Goal: Task Accomplishment & Management: Use online tool/utility

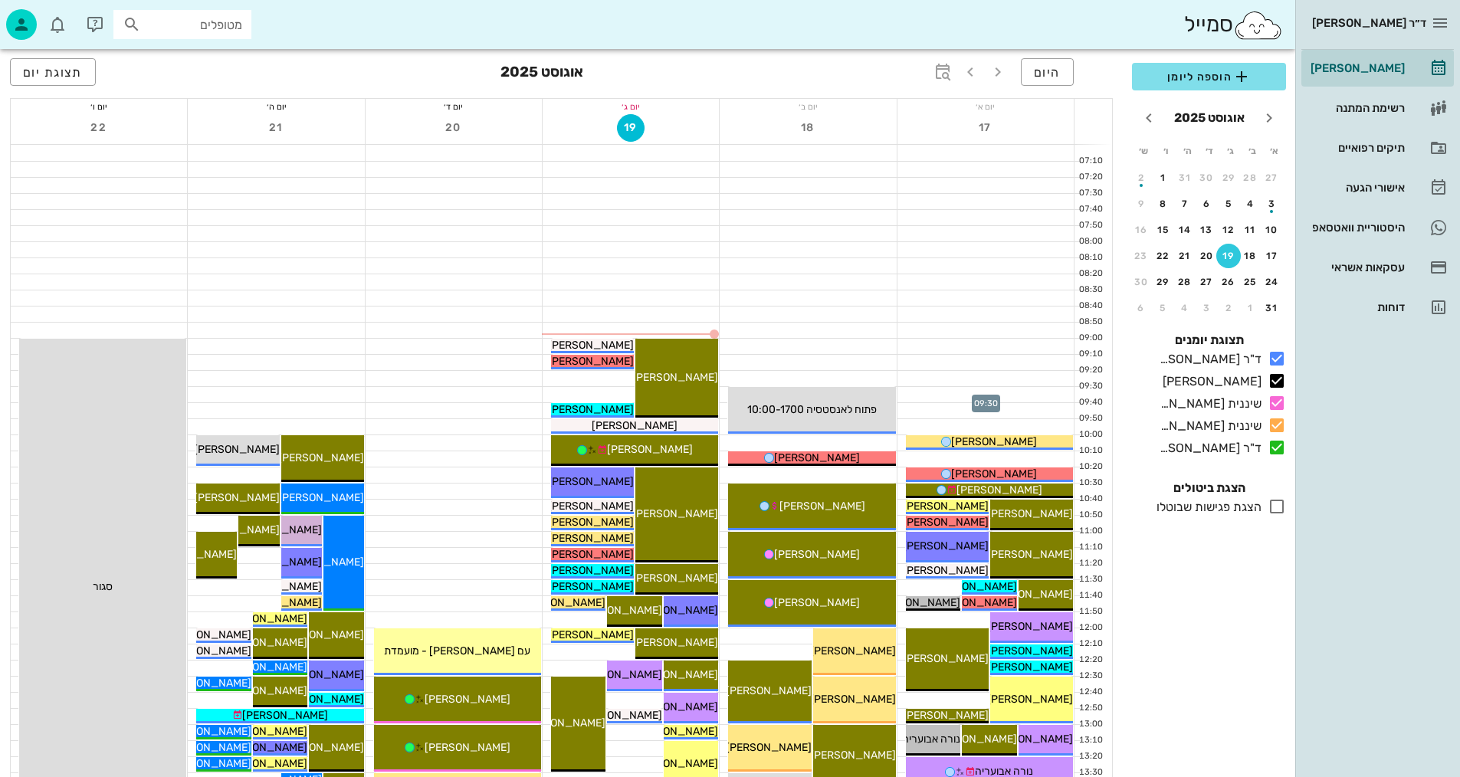
drag, startPoint x: 977, startPoint y: 389, endPoint x: 1008, endPoint y: 369, distance: 37.2
click at [1062, 80] on button "היום" at bounding box center [1047, 72] width 53 height 28
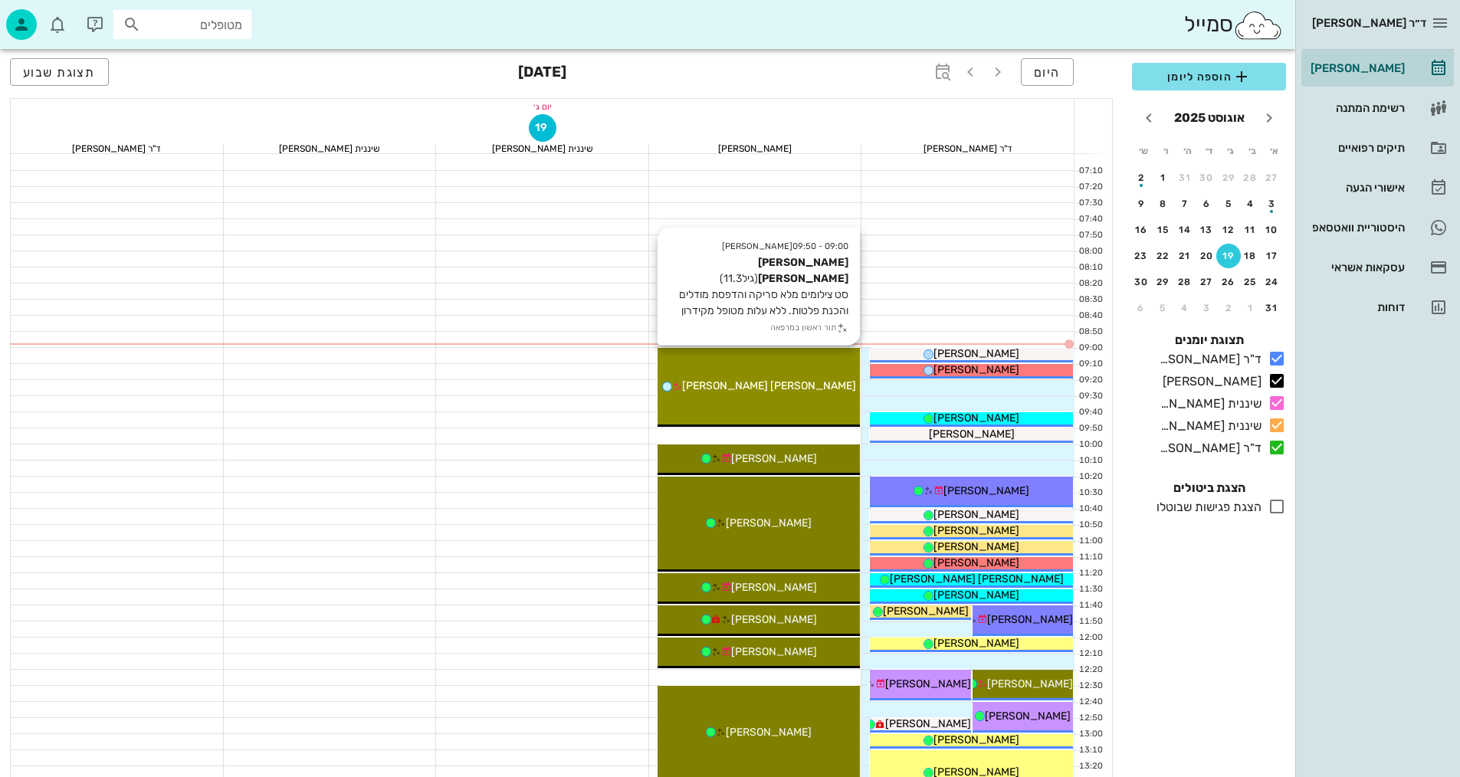
click at [795, 403] on div "09:00 - 09:50 יומן מרפאה [PERSON_NAME] [PERSON_NAME] (גיל 11.3 ) סט צילומים מלא…" at bounding box center [759, 387] width 203 height 79
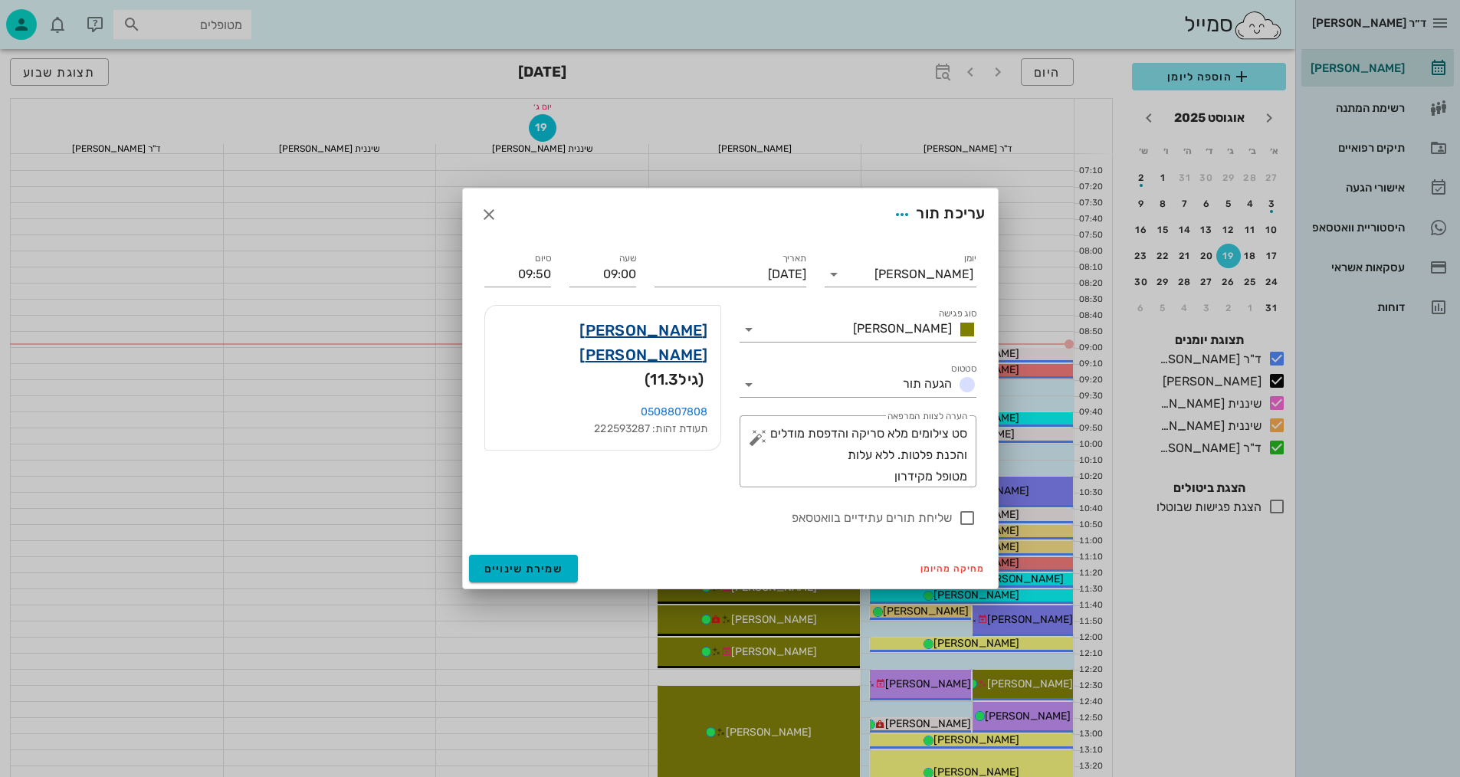
click at [691, 337] on link "[PERSON_NAME] [PERSON_NAME]" at bounding box center [602, 342] width 211 height 49
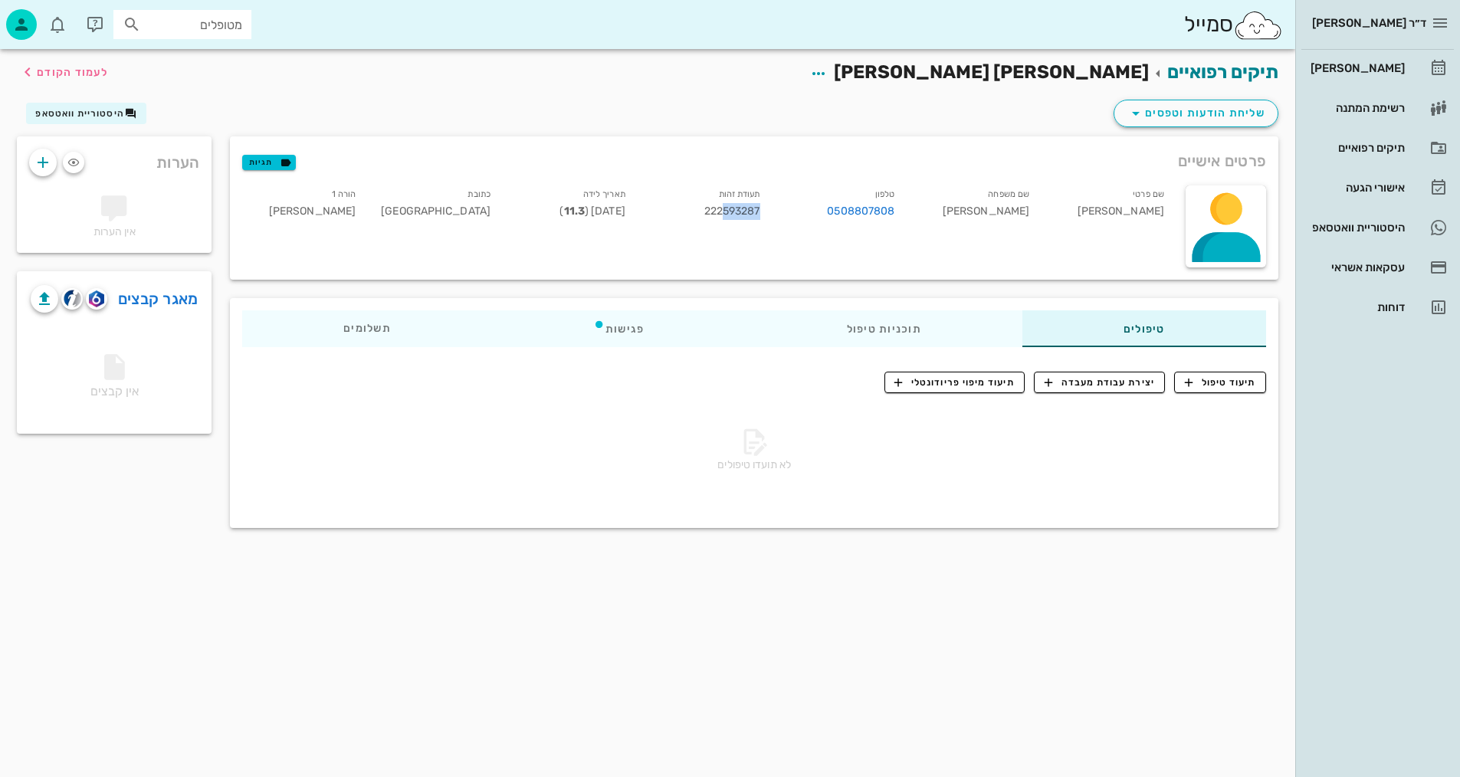
drag, startPoint x: 721, startPoint y: 209, endPoint x: 757, endPoint y: 211, distance: 35.3
click at [757, 211] on span "222593287" at bounding box center [732, 211] width 56 height 13
click at [478, 259] on div "פרטים אישיים תגיות שם פרטי [PERSON_NAME] שם משפחה [PERSON_NAME] טלפון 050880780…" at bounding box center [754, 332] width 1067 height 410
drag, startPoint x: 636, startPoint y: 105, endPoint x: 646, endPoint y: 99, distance: 11.7
click at [639, 100] on div "שליחת הודעות וטפסים היסטוריית וואטסאפ" at bounding box center [648, 117] width 1280 height 40
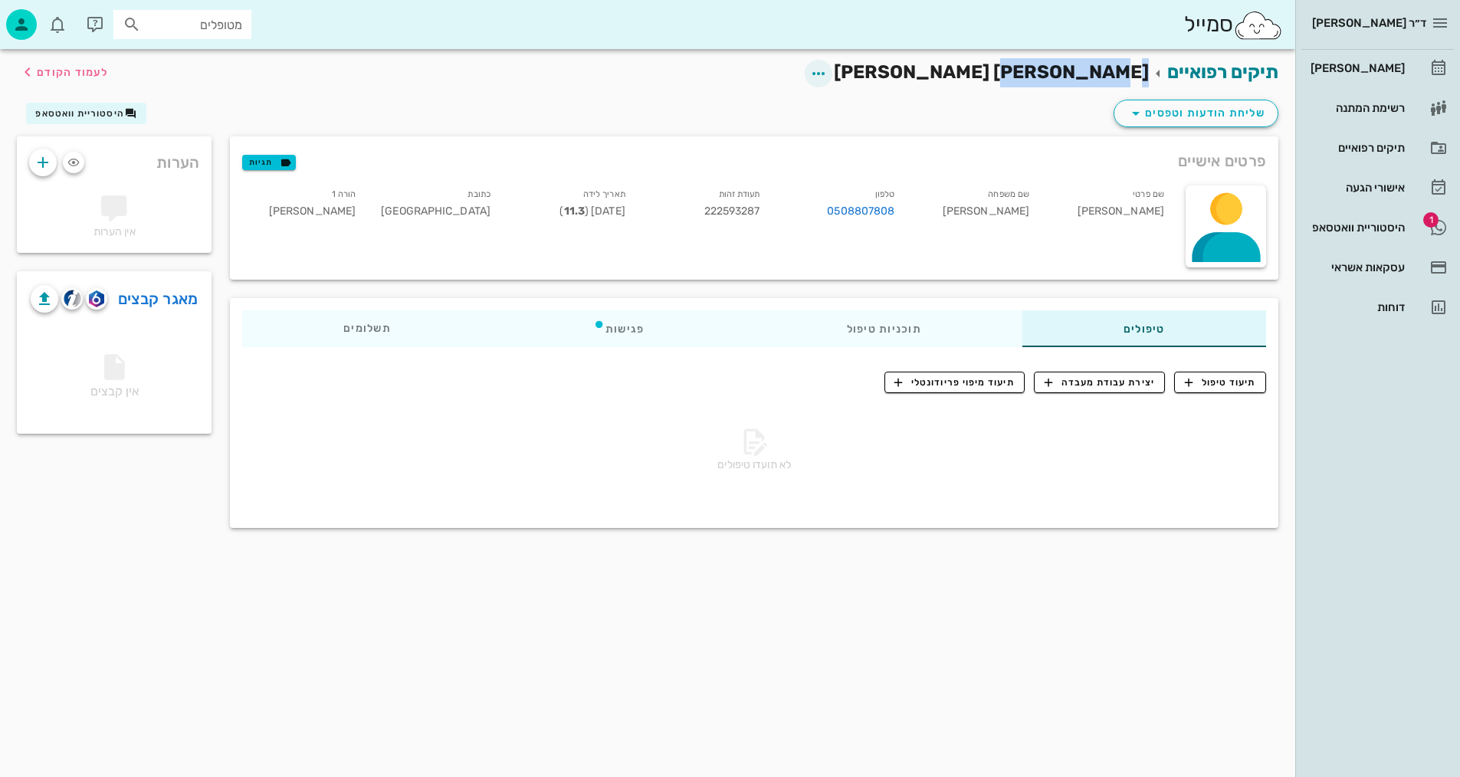
drag, startPoint x: 1144, startPoint y: 73, endPoint x: 1050, endPoint y: 77, distance: 93.6
click at [1050, 77] on h2 "תיקים רפואיים [PERSON_NAME] [PERSON_NAME] לעמוד הקודם" at bounding box center [1019, 72] width 520 height 29
copy span "[PERSON_NAME] [PERSON_NAME]"
click at [80, 67] on span "לעמוד הקודם" at bounding box center [72, 72] width 71 height 13
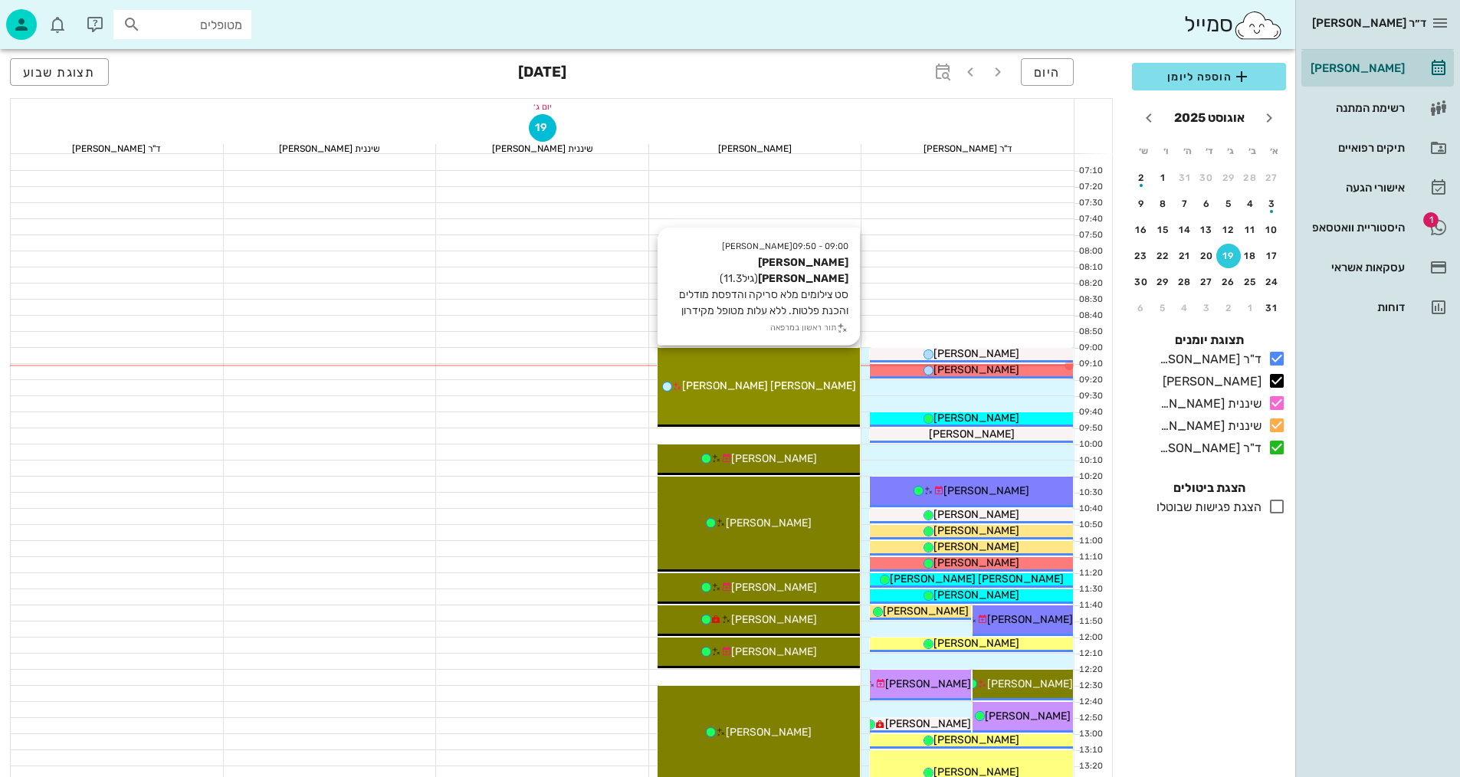
click at [811, 386] on div "[PERSON_NAME] [PERSON_NAME]" at bounding box center [759, 386] width 203 height 16
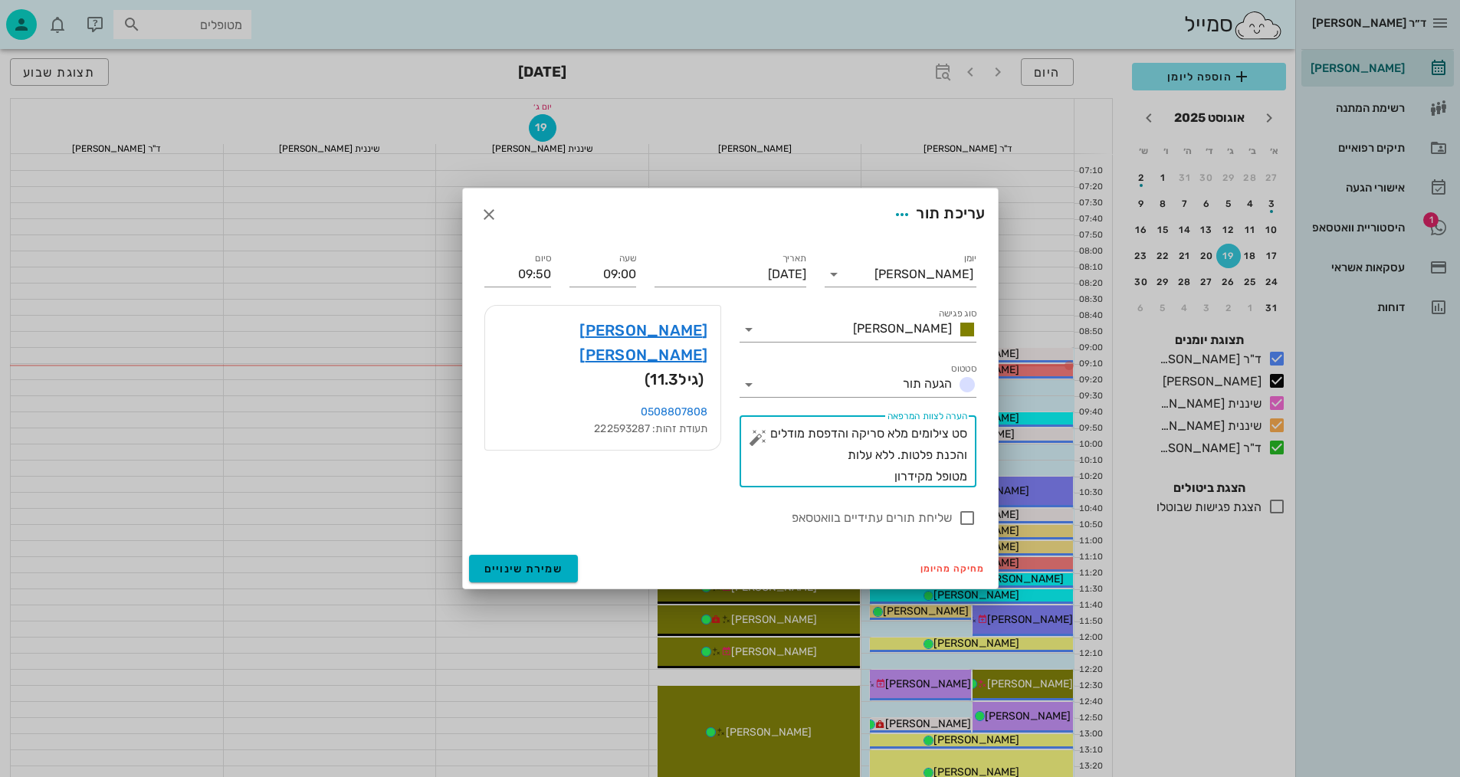
drag, startPoint x: 863, startPoint y: 438, endPoint x: 802, endPoint y: 442, distance: 61.4
click at [774, 440] on textarea "סט צילומים מלא סריקה והדפסת מודלים והכנת פלטות. ללא עלות מטופל מקידרון" at bounding box center [864, 455] width 206 height 64
click at [871, 439] on textarea "סט צילומים מלא סריקה והדפסת מודלים והכנת פלטות. ללא עלות מטופל מקידרון" at bounding box center [864, 455] width 206 height 64
drag, startPoint x: 484, startPoint y: 210, endPoint x: 547, endPoint y: 194, distance: 64.9
click at [484, 212] on icon "button" at bounding box center [489, 214] width 18 height 18
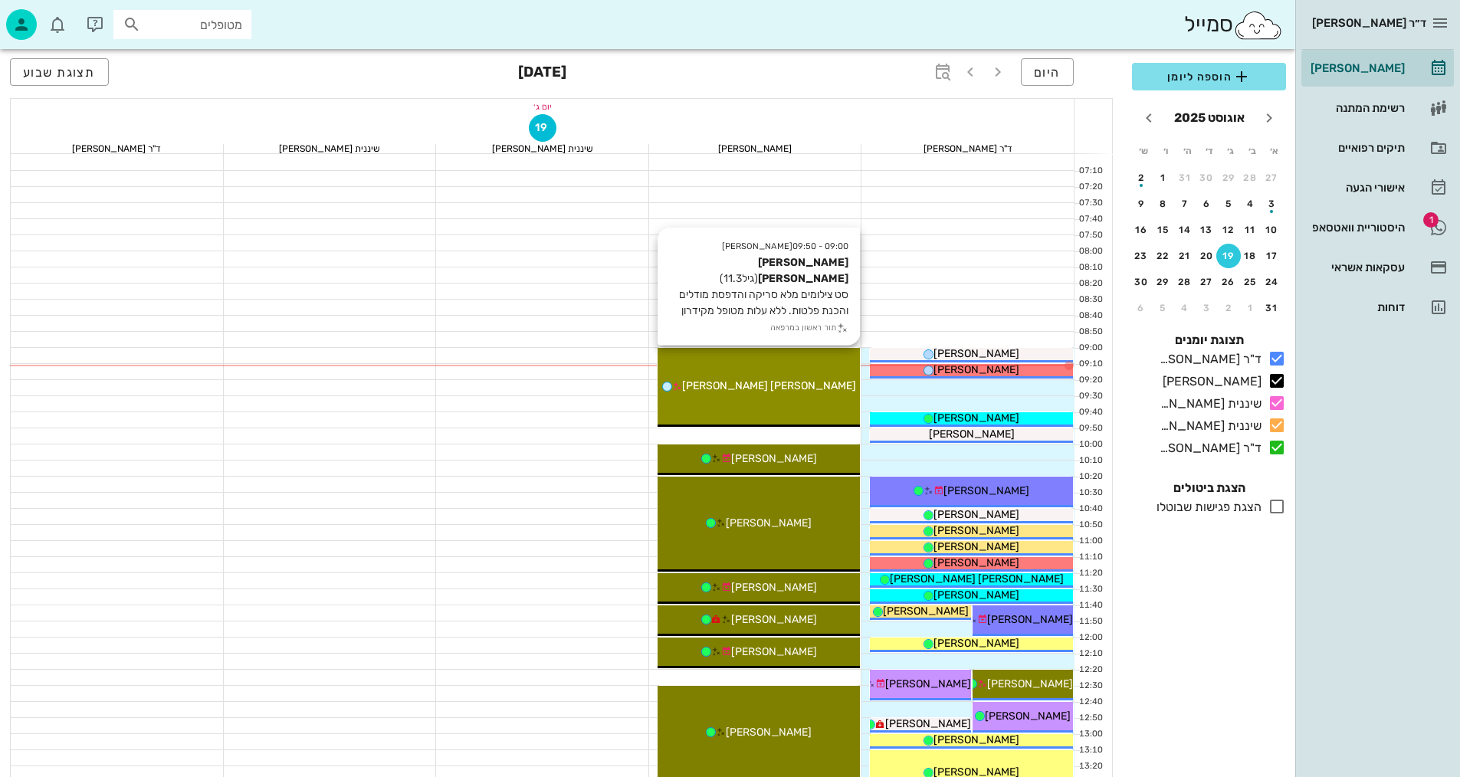
click at [829, 402] on div "09:00 - 09:50 יומן מרפאה [PERSON_NAME] [PERSON_NAME] (גיל 11.3 ) סט צילומים מלא…" at bounding box center [759, 387] width 203 height 79
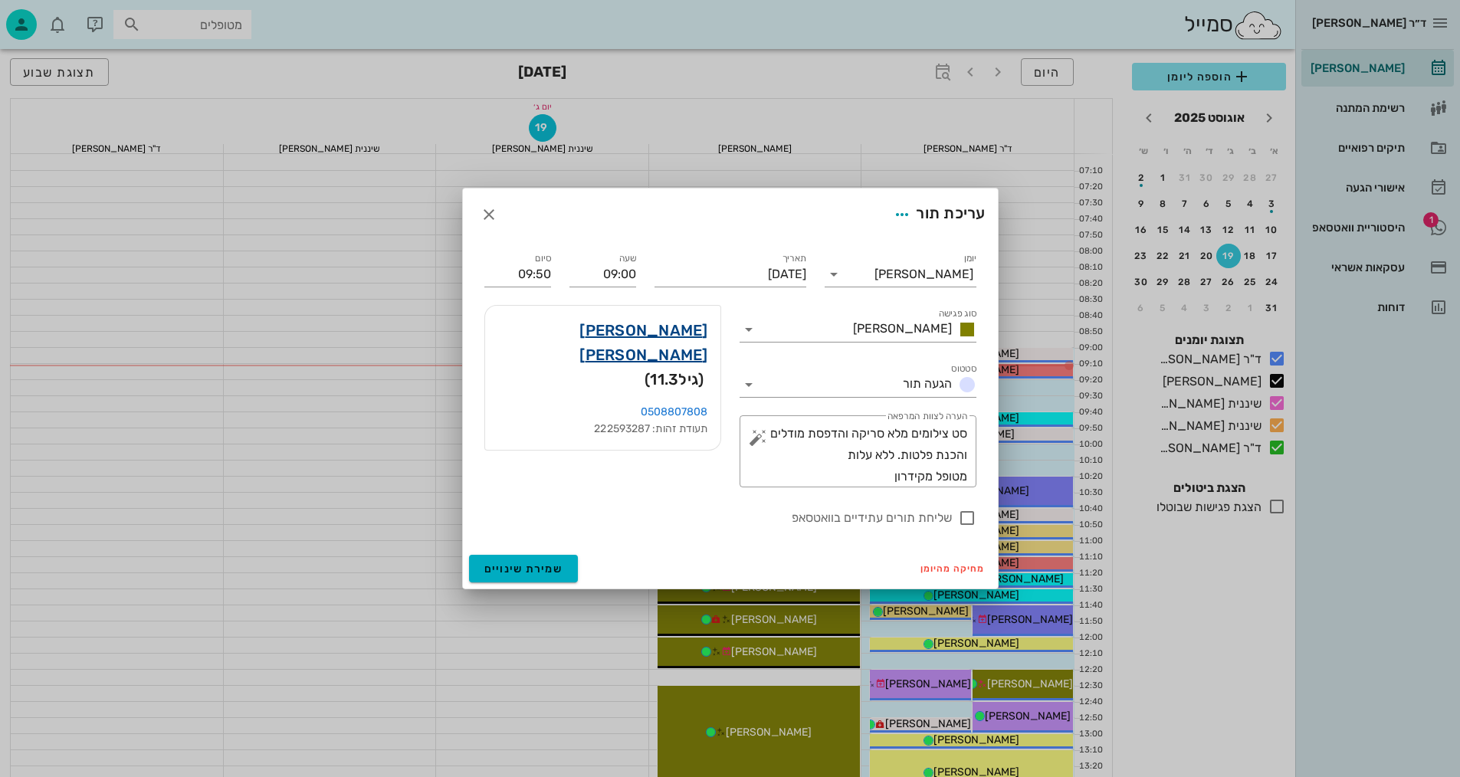
click at [677, 334] on link "[PERSON_NAME] [PERSON_NAME]" at bounding box center [602, 342] width 211 height 49
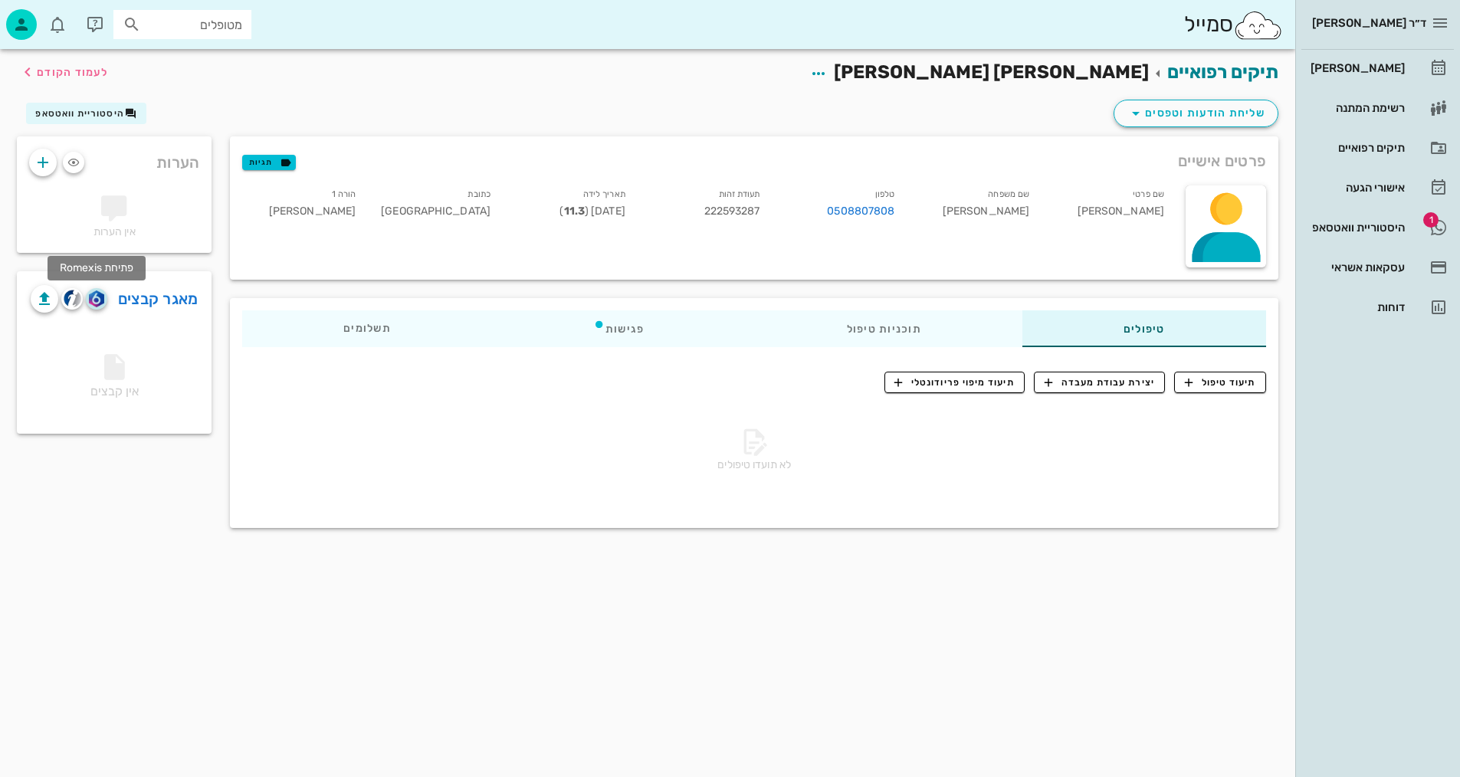
click at [98, 303] on img "button" at bounding box center [96, 299] width 15 height 17
click at [72, 298] on img "button" at bounding box center [73, 299] width 18 height 18
click at [35, 73] on icon "button" at bounding box center [27, 72] width 18 height 18
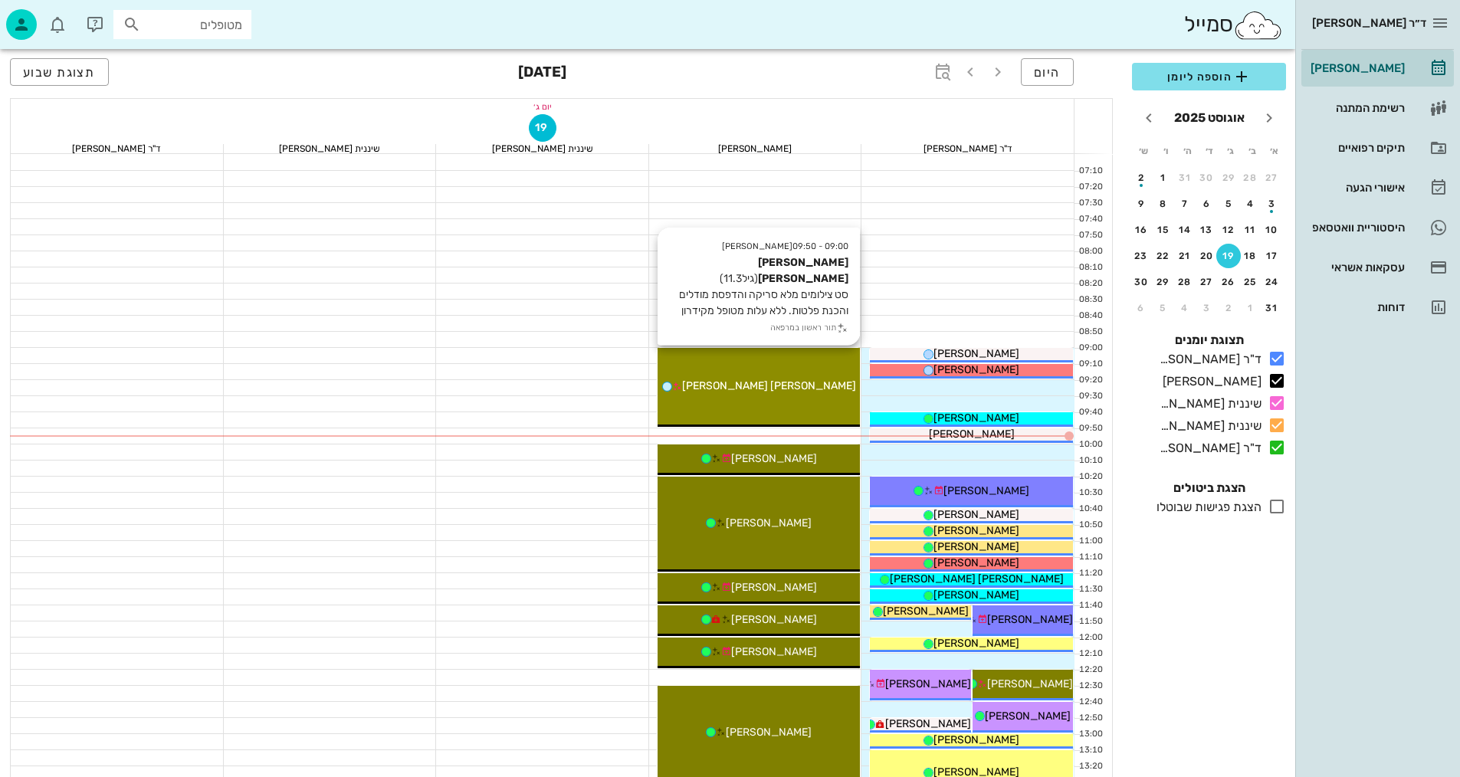
drag, startPoint x: 736, startPoint y: 394, endPoint x: 706, endPoint y: 450, distance: 63.4
click at [793, 399] on div "09:00 - 09:50 יומן מרפאה [PERSON_NAME] [PERSON_NAME] (גיל 11.3 ) סט צילומים מלא…" at bounding box center [759, 387] width 203 height 79
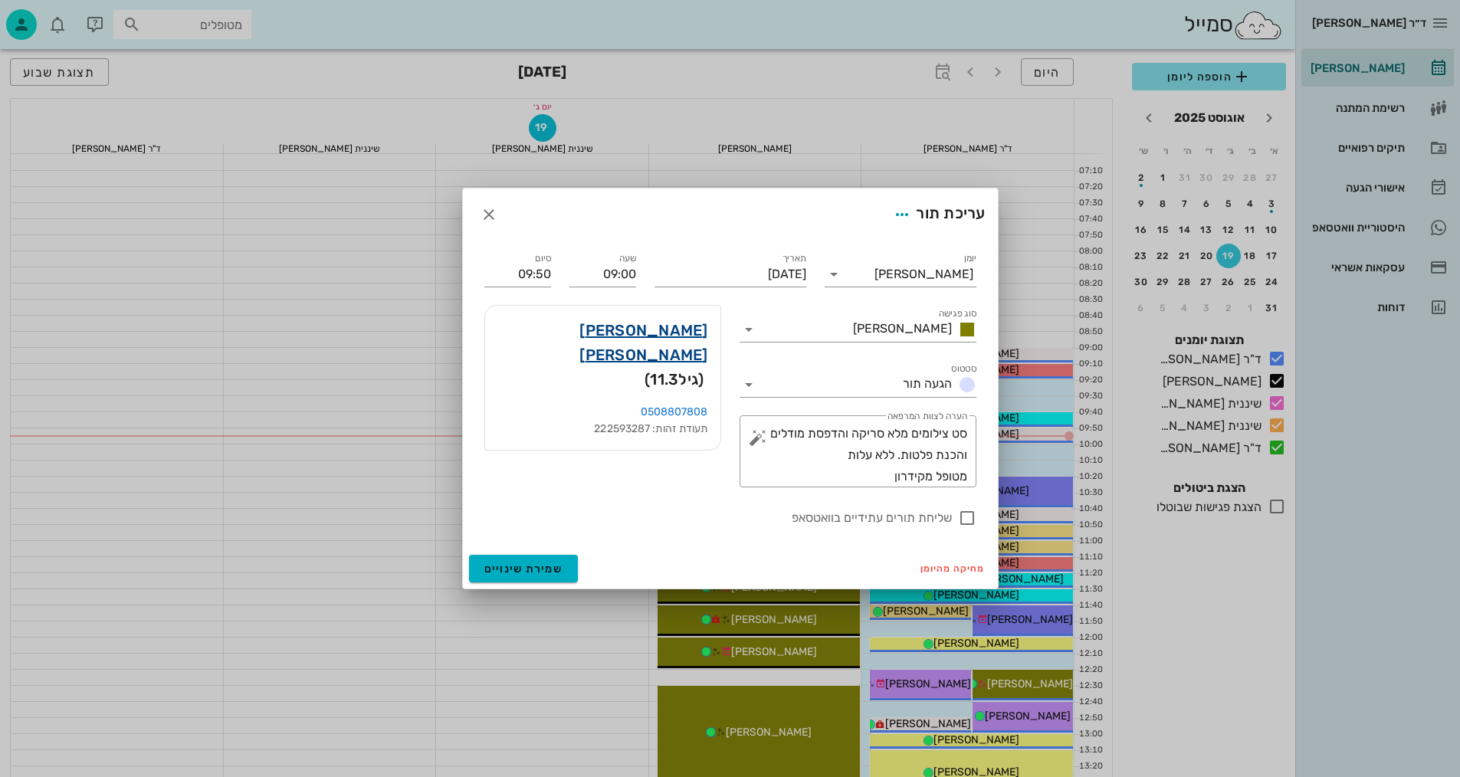
click at [667, 329] on link "[PERSON_NAME] [PERSON_NAME]" at bounding box center [602, 342] width 211 height 49
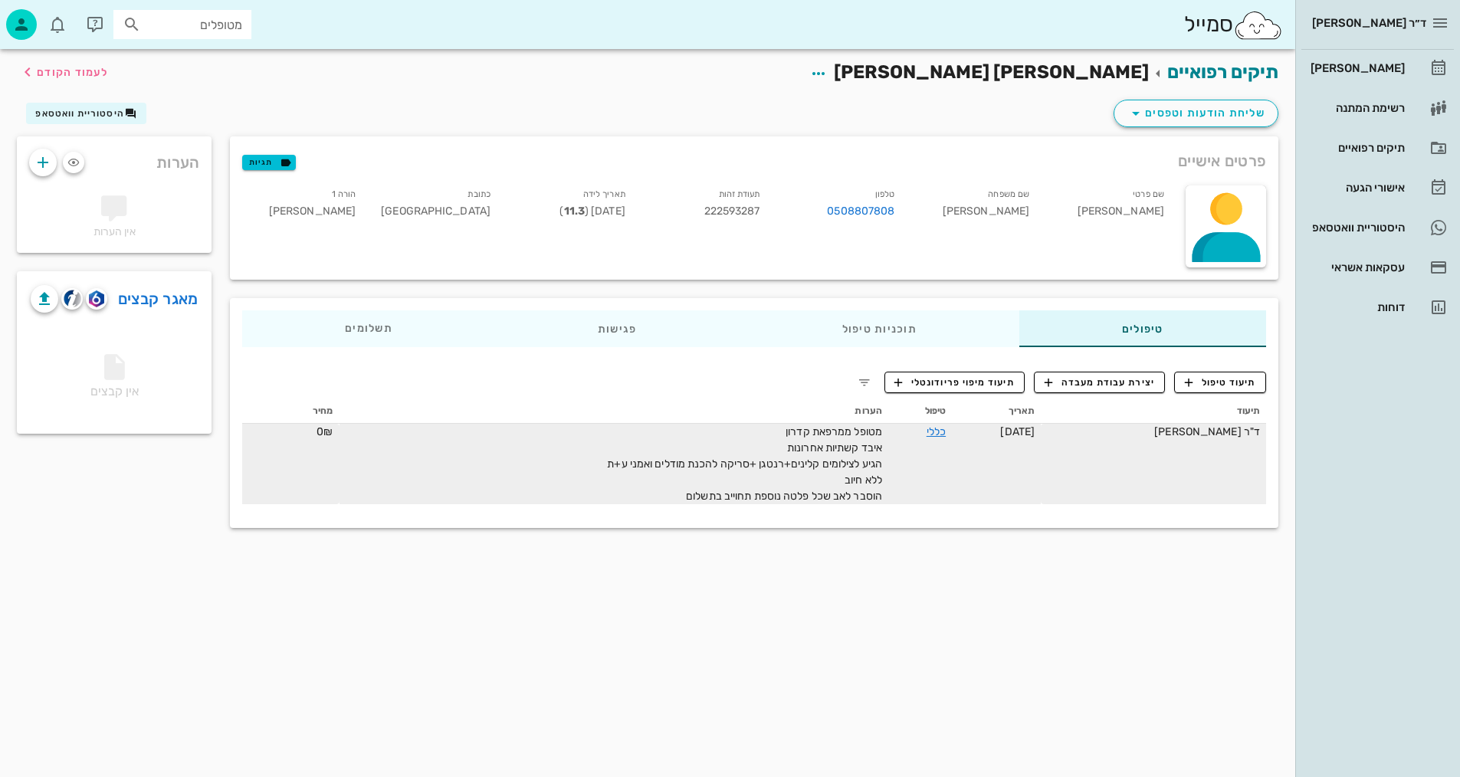
drag, startPoint x: 826, startPoint y: 474, endPoint x: 793, endPoint y: 470, distance: 32.4
click at [735, 484] on div "מטופל ממרפאת קדרון איבד קשתיות אחרונות הגיע לצילומים קלינים+רנטגן +סריקה להכנת …" at bounding box center [709, 464] width 345 height 80
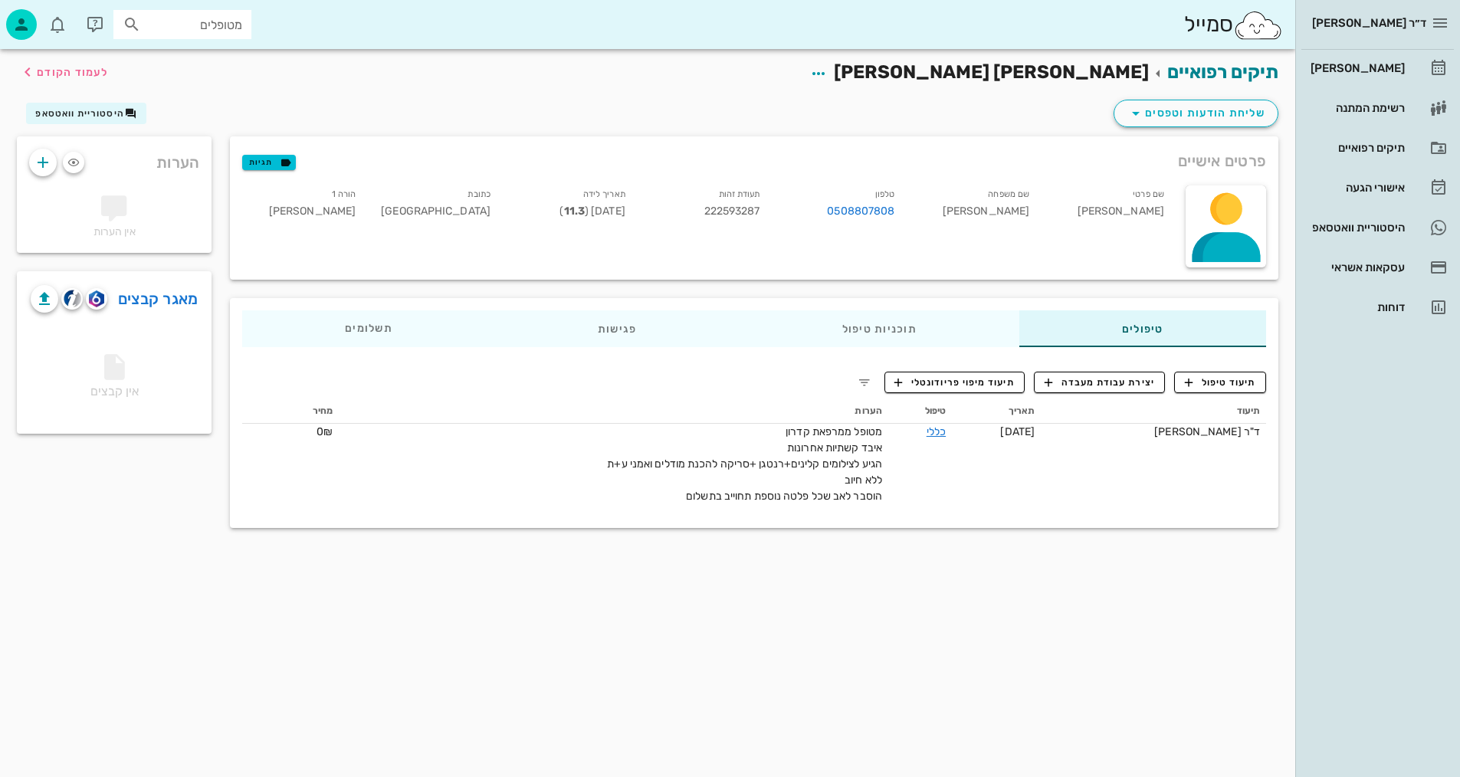
click at [725, 631] on div "תיקים רפואיים [PERSON_NAME] [PERSON_NAME] לעמוד הקודם שליחת הודעות וטפסים היסטו…" at bounding box center [647, 413] width 1295 height 728
click at [51, 82] on button "לעמוד הקודם" at bounding box center [63, 72] width 90 height 28
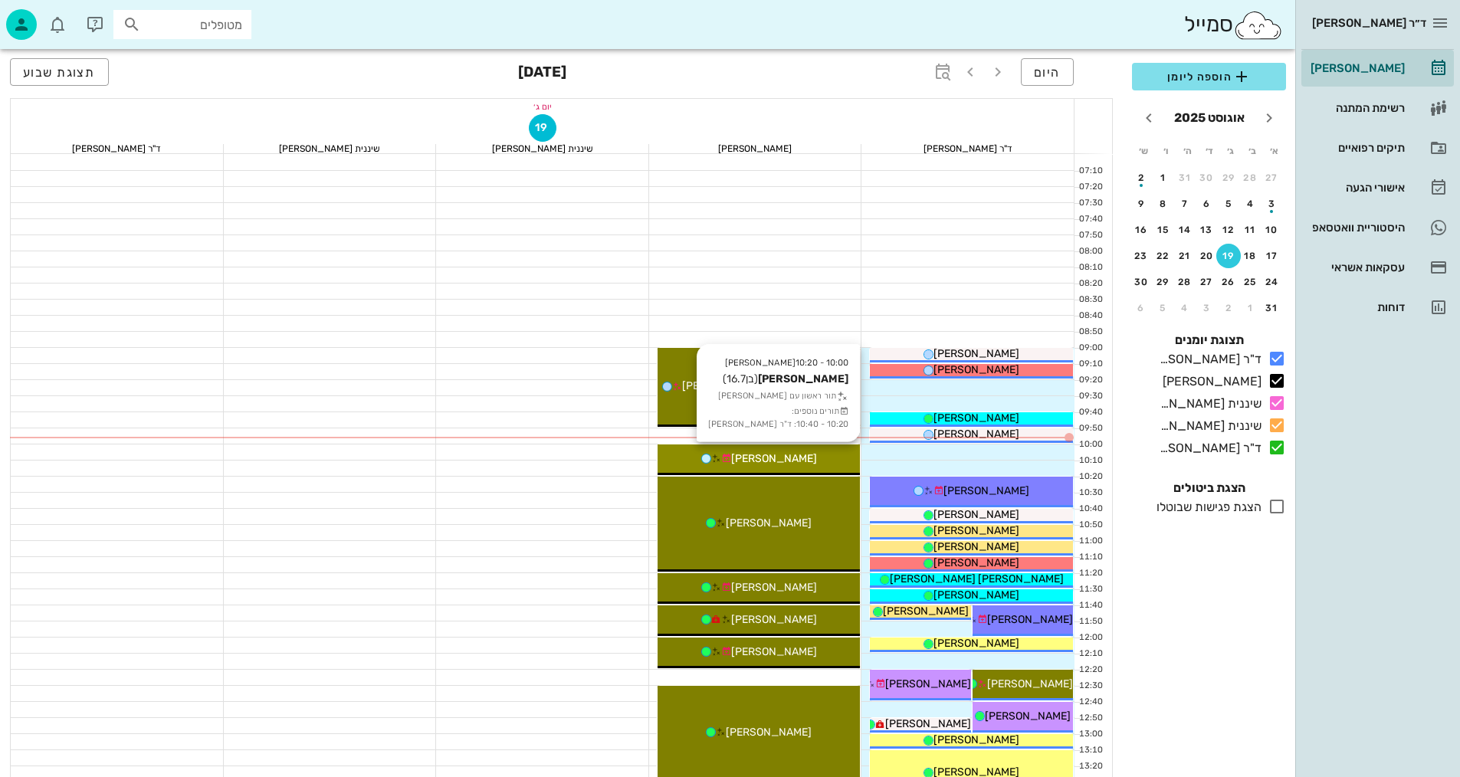
click at [846, 455] on div "[PERSON_NAME]" at bounding box center [759, 459] width 203 height 16
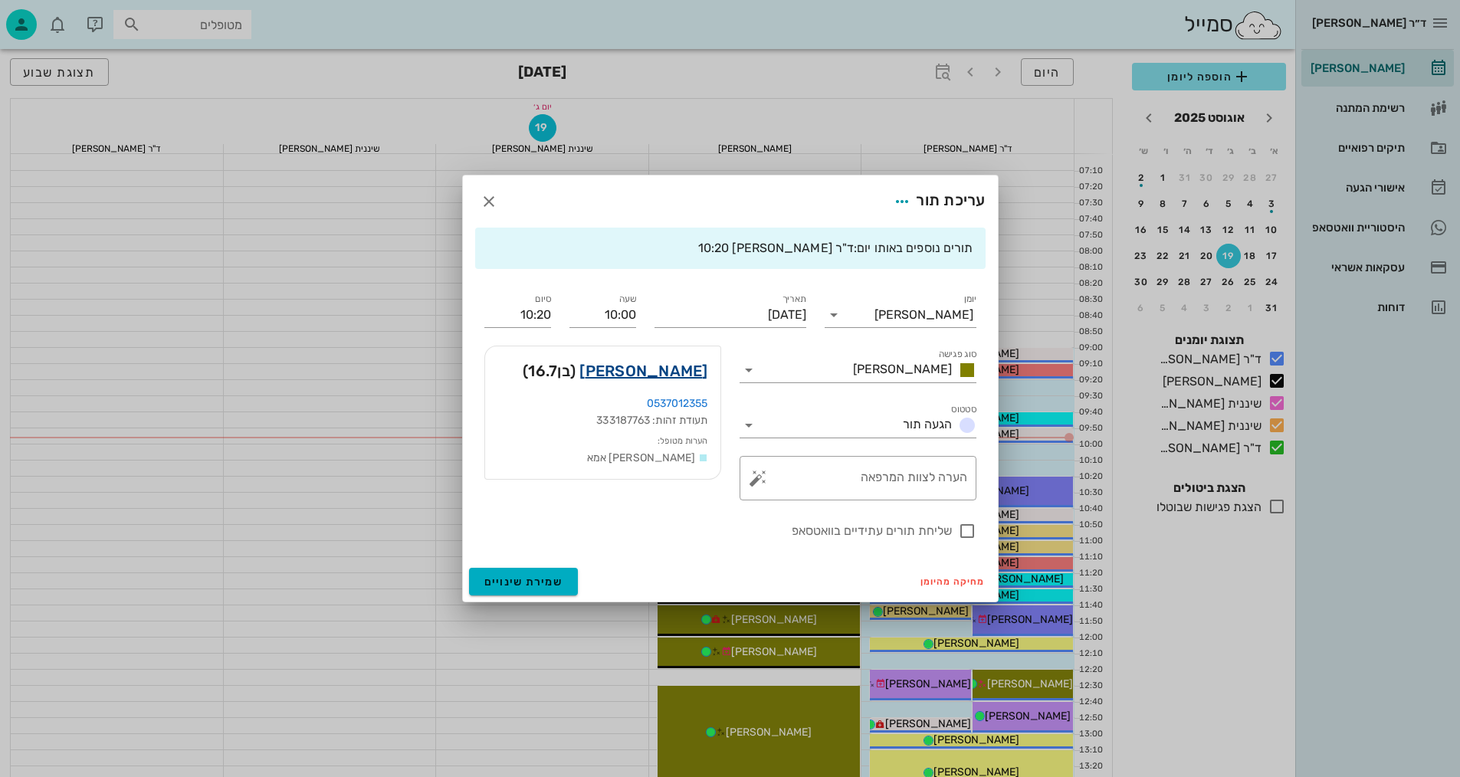
click at [698, 363] on link "[PERSON_NAME]" at bounding box center [643, 371] width 128 height 25
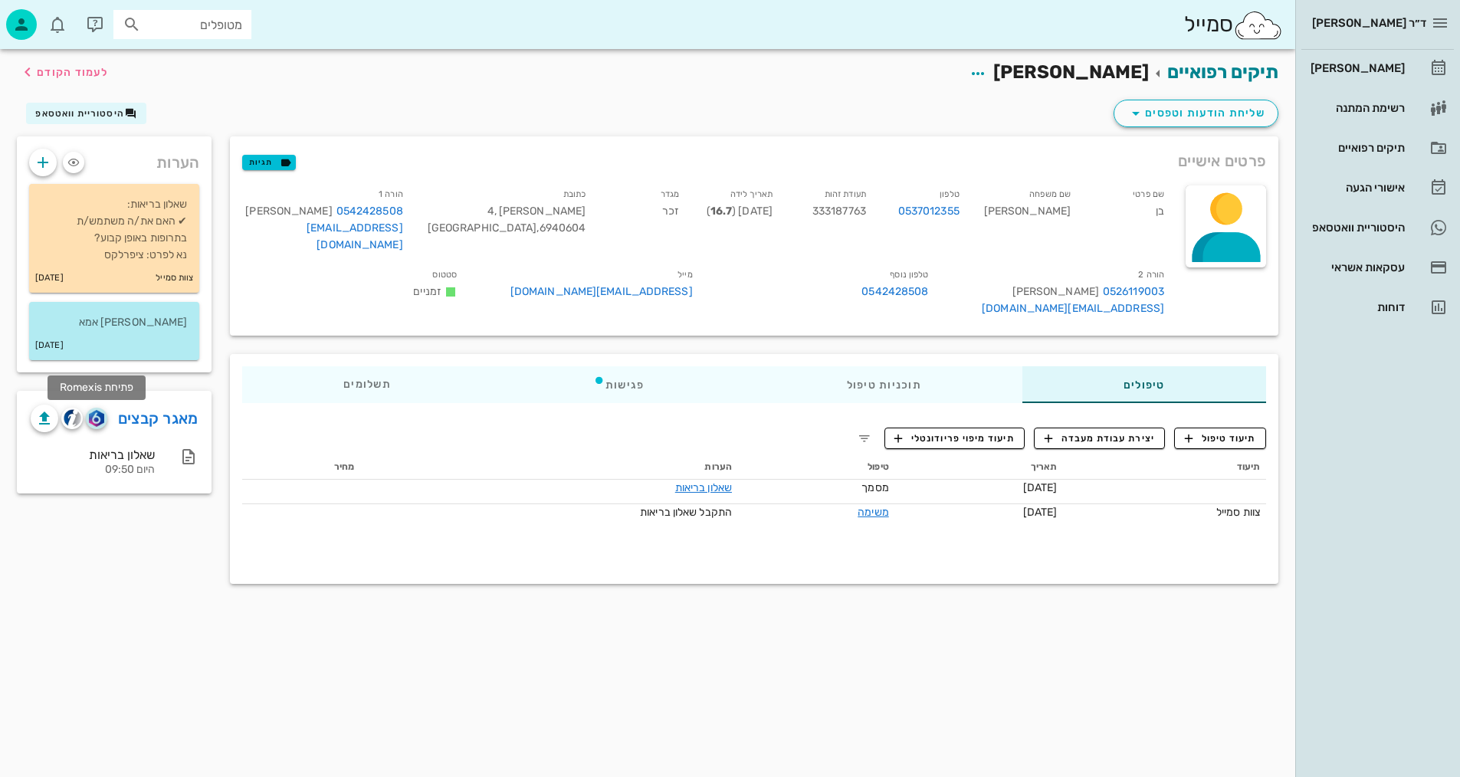
click at [95, 415] on img "button" at bounding box center [96, 418] width 15 height 17
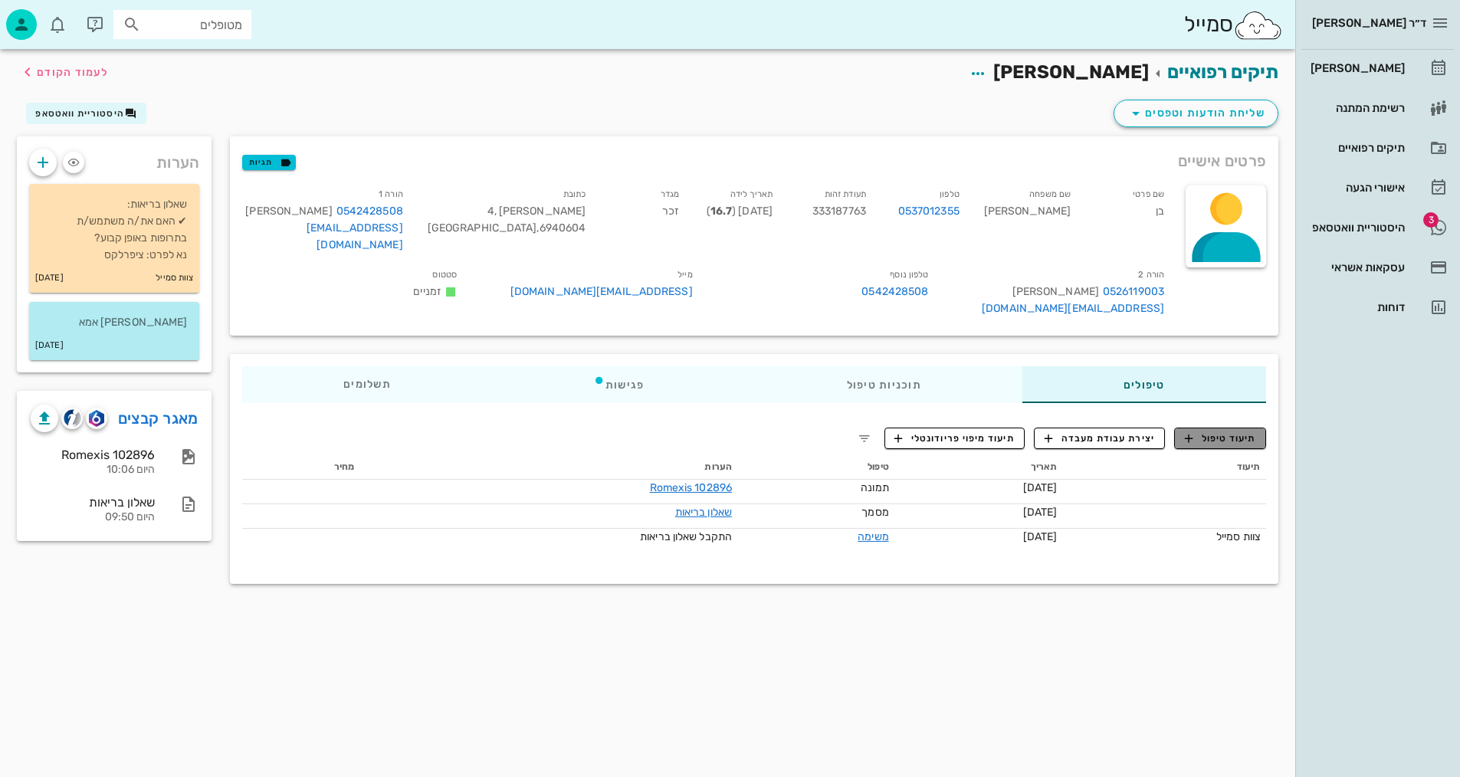
click at [1210, 432] on span "תיעוד טיפול" at bounding box center [1220, 439] width 71 height 14
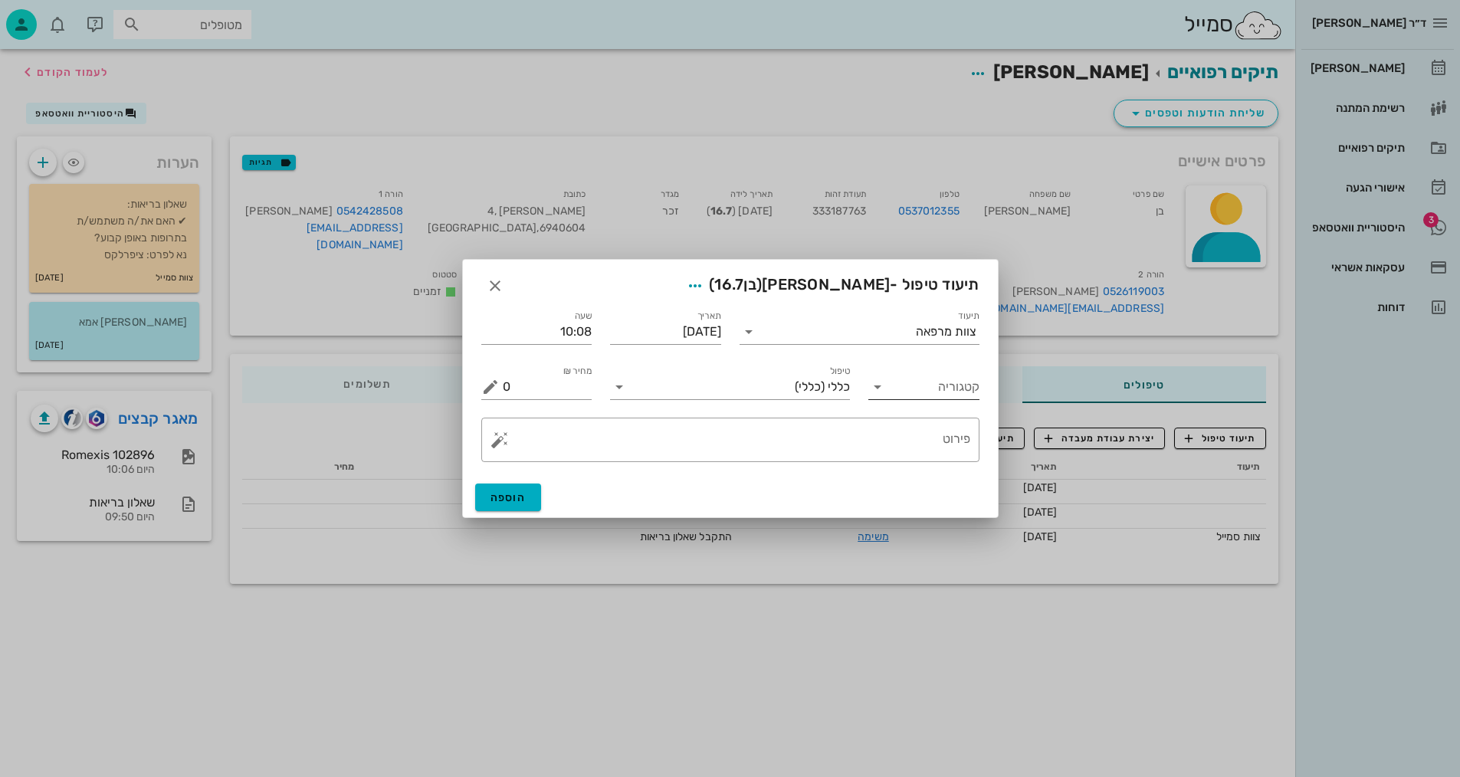
click at [918, 389] on input "קטגוריה" at bounding box center [936, 387] width 87 height 25
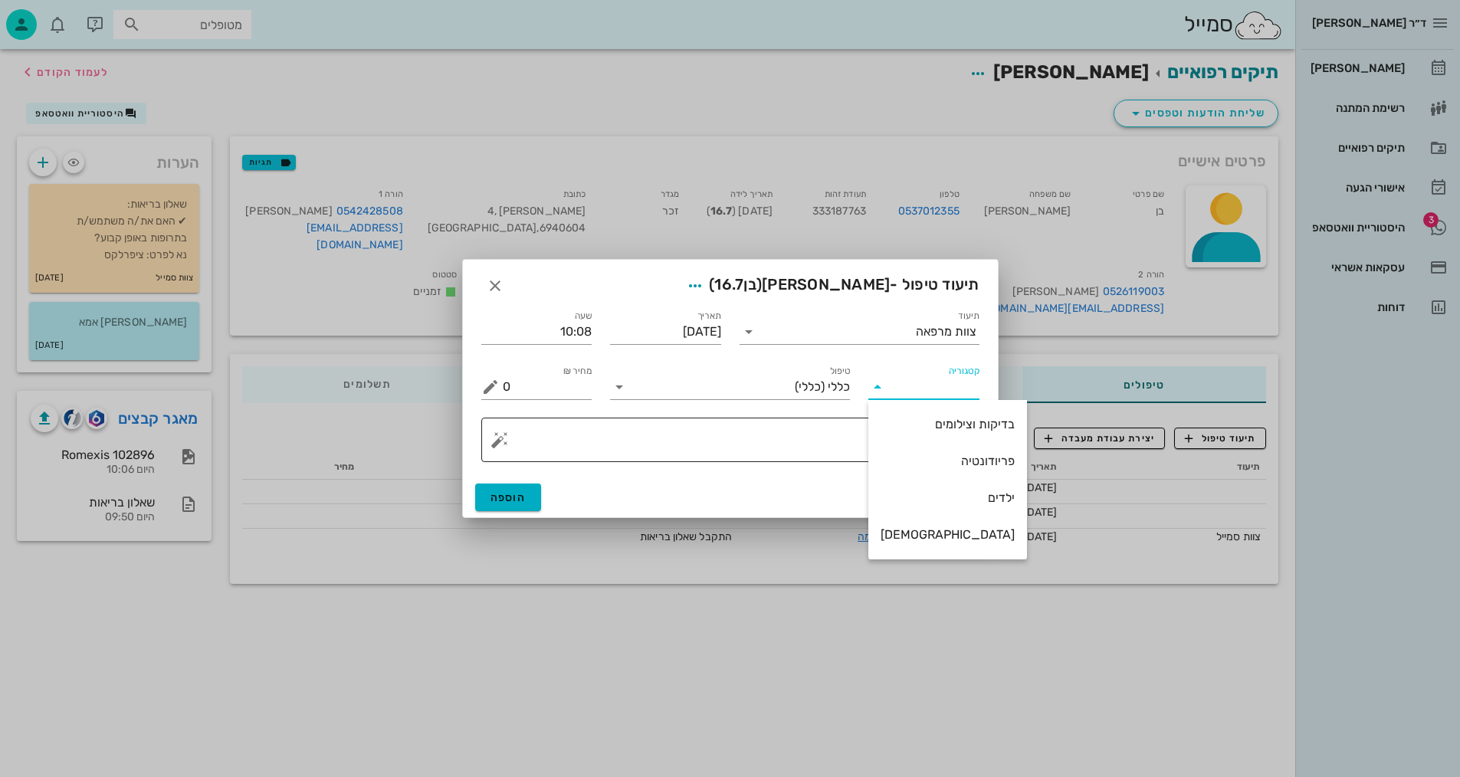
click at [944, 422] on div "בדיקות וצילומים" at bounding box center [948, 424] width 134 height 15
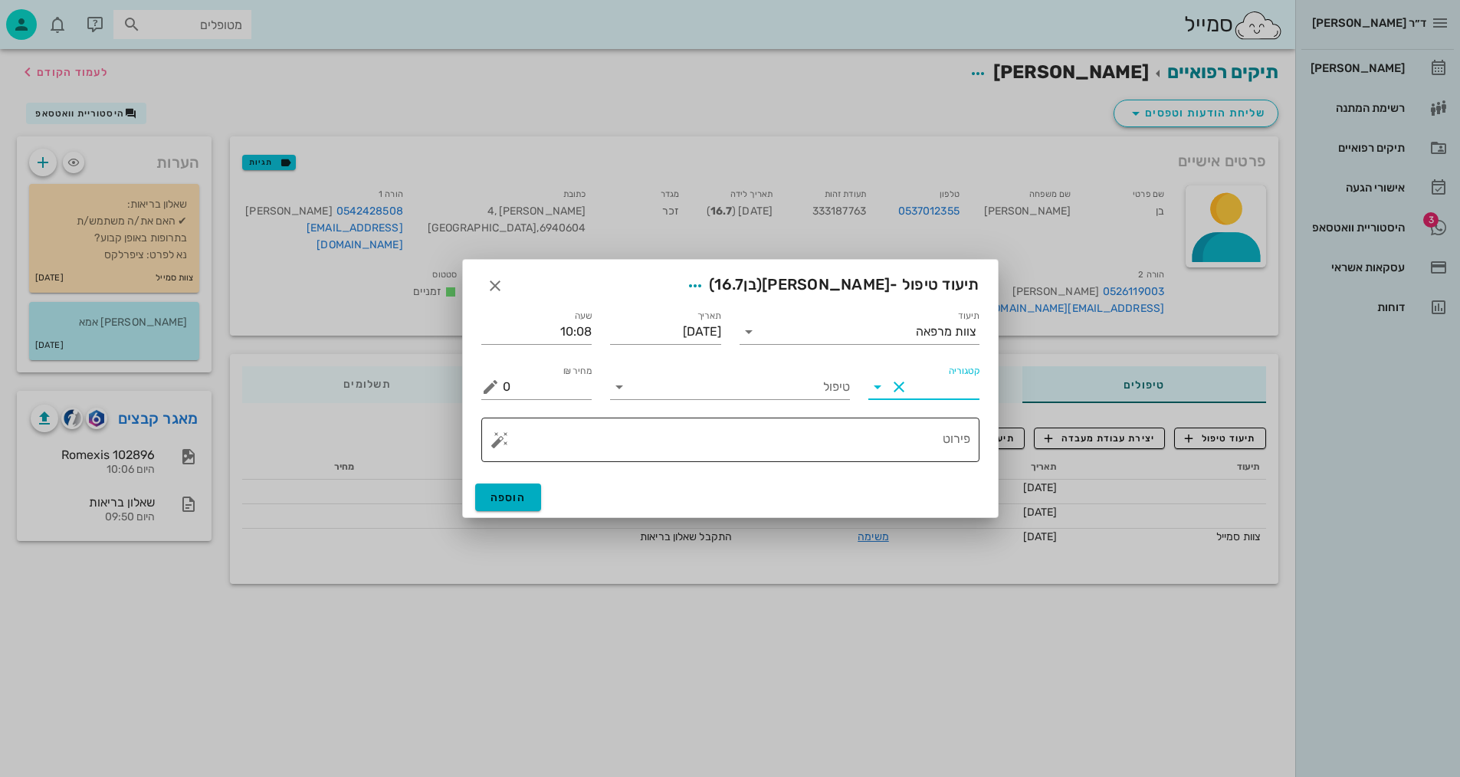
type input "בדיקות וצילומים"
drag, startPoint x: 765, startPoint y: 379, endPoint x: 760, endPoint y: 389, distance: 12.0
click at [763, 384] on input "טיפול" at bounding box center [741, 387] width 218 height 25
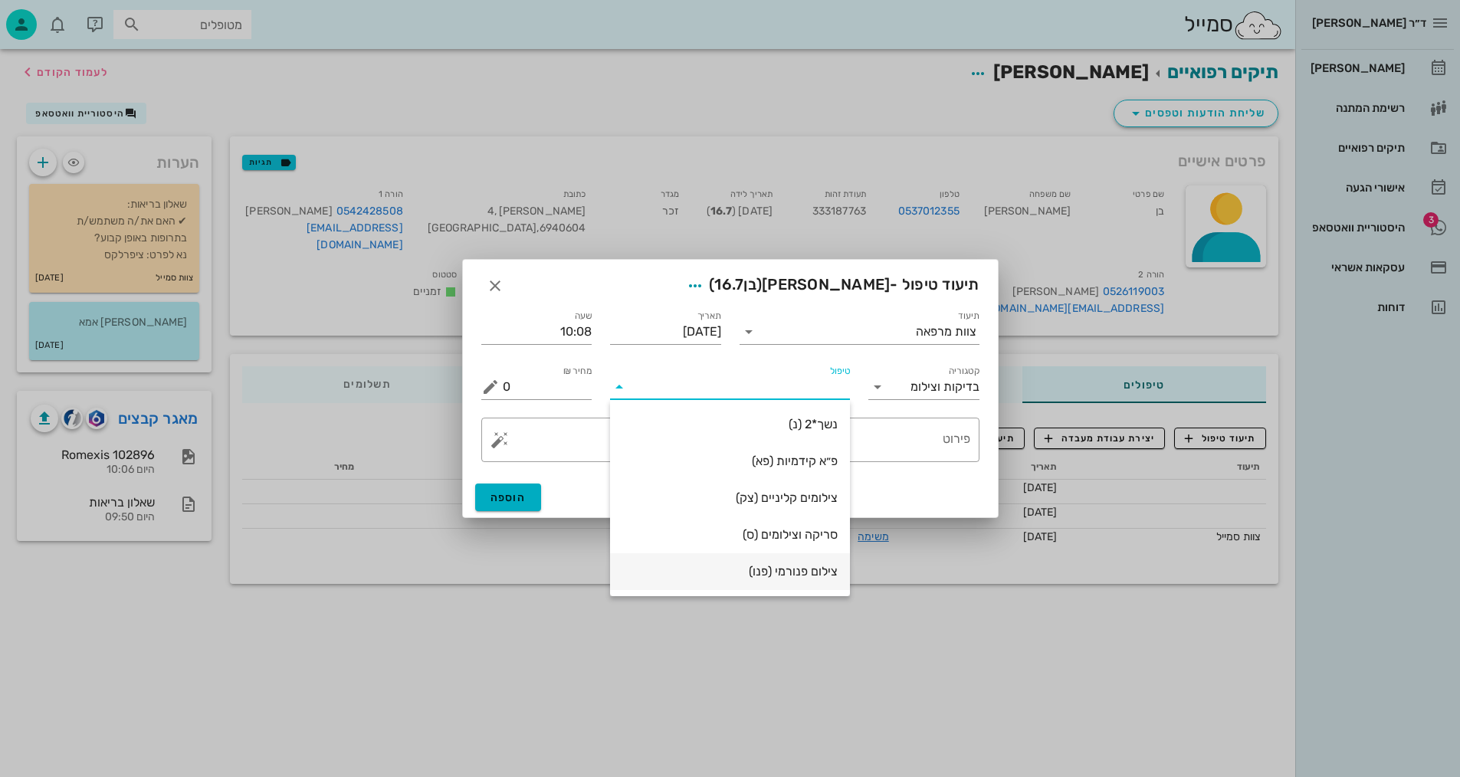
click at [786, 566] on div "צילום פנורמי (פנו)" at bounding box center [729, 571] width 215 height 15
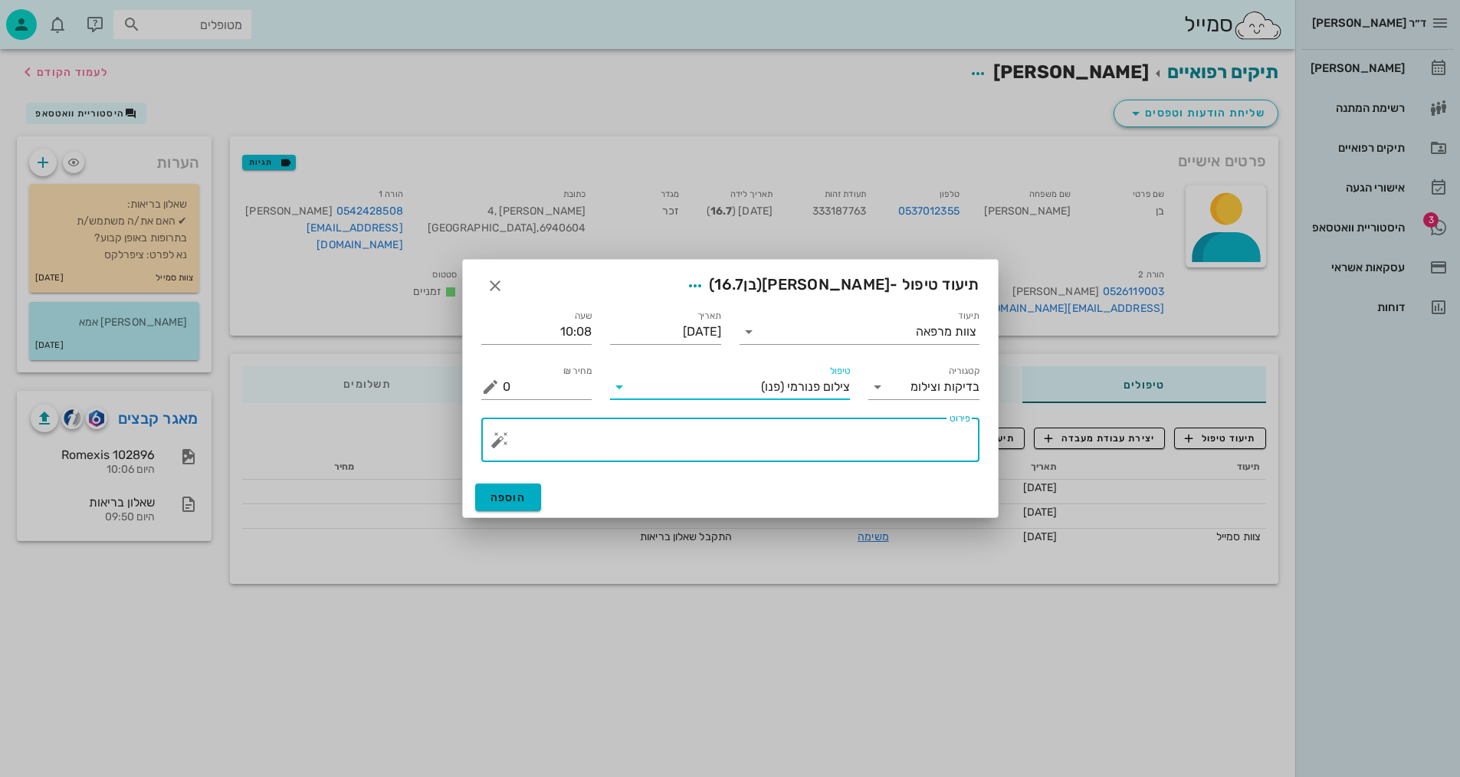
click at [904, 445] on textarea "פירוט" at bounding box center [737, 443] width 468 height 37
type textarea "פנורמי, [PERSON_NAME], וצילום אפליקציה - [PERSON_NAME]"
click at [534, 499] on button "הוספה" at bounding box center [508, 498] width 67 height 28
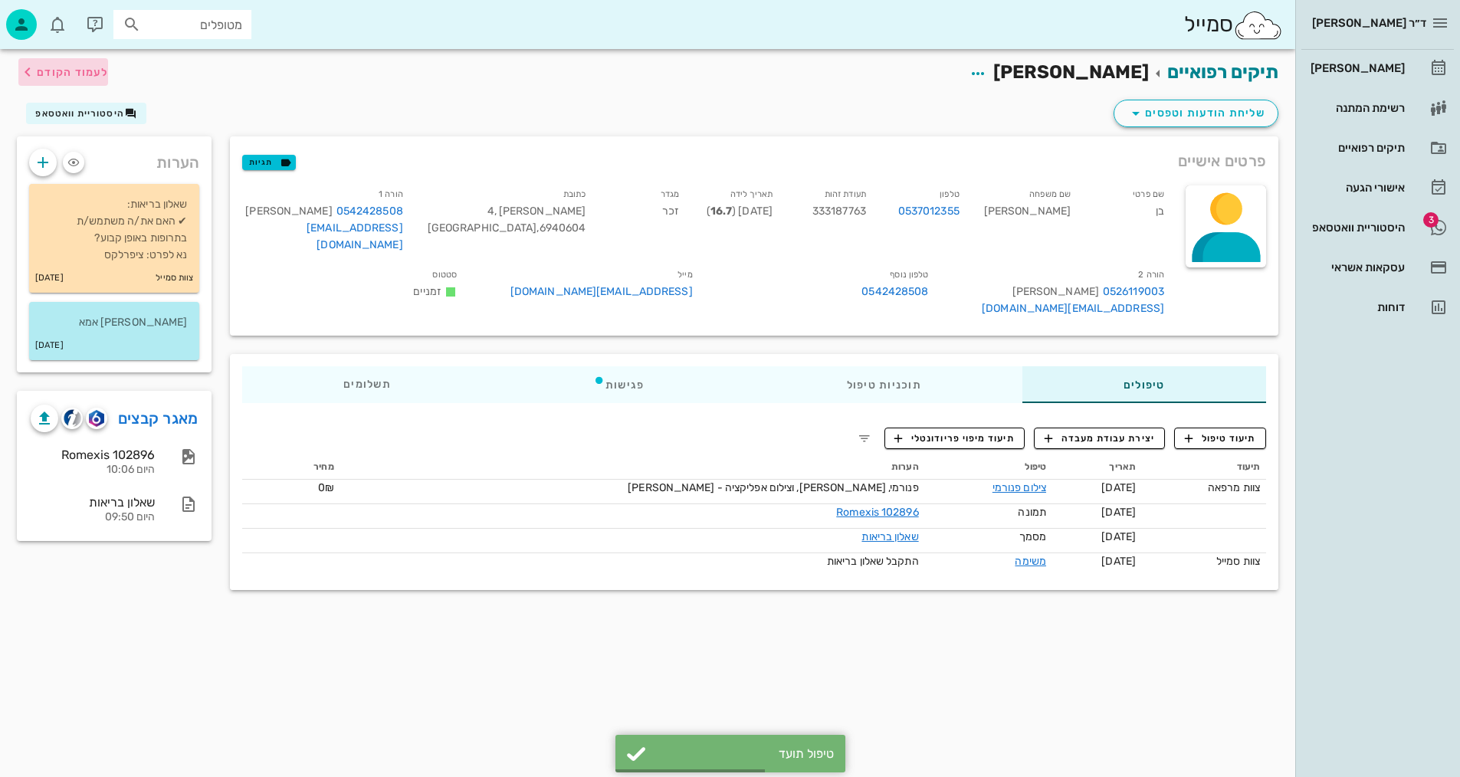
click at [95, 71] on span "לעמוד הקודם" at bounding box center [72, 72] width 71 height 13
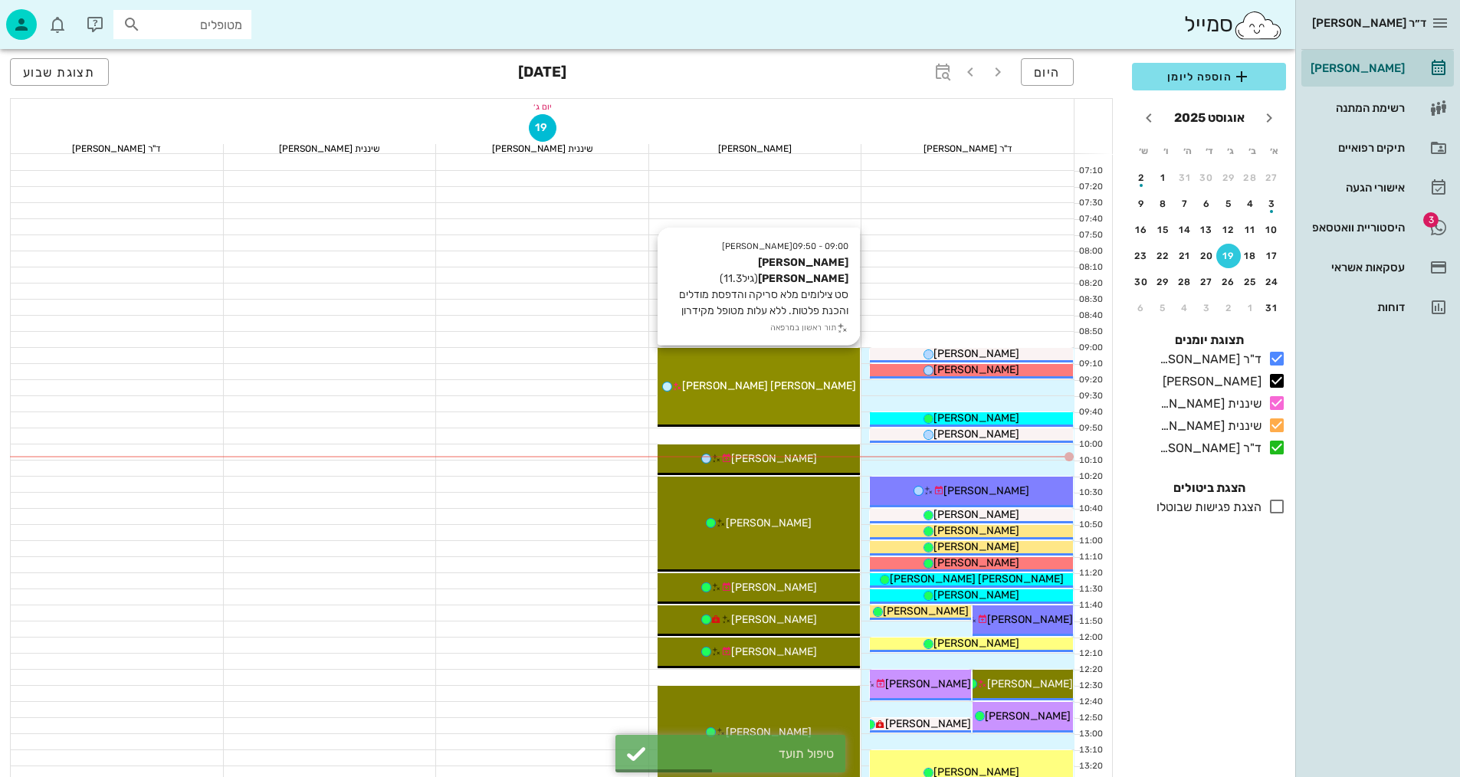
click at [802, 395] on div "09:00 - 09:50 יומן מרפאה [PERSON_NAME] [PERSON_NAME] (גיל 11.3 ) סט צילומים מלא…" at bounding box center [759, 387] width 203 height 79
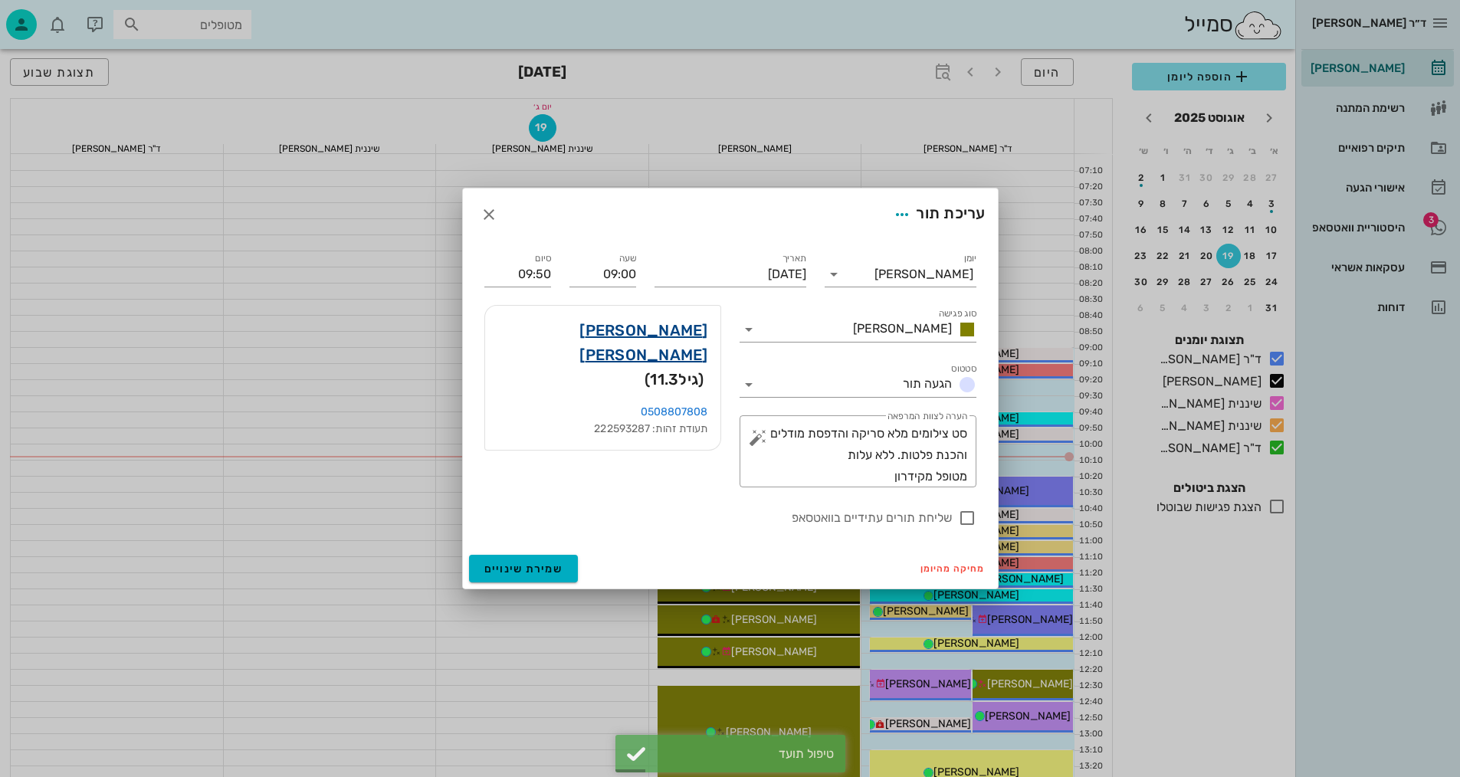
click at [690, 325] on link "[PERSON_NAME] [PERSON_NAME]" at bounding box center [602, 342] width 211 height 49
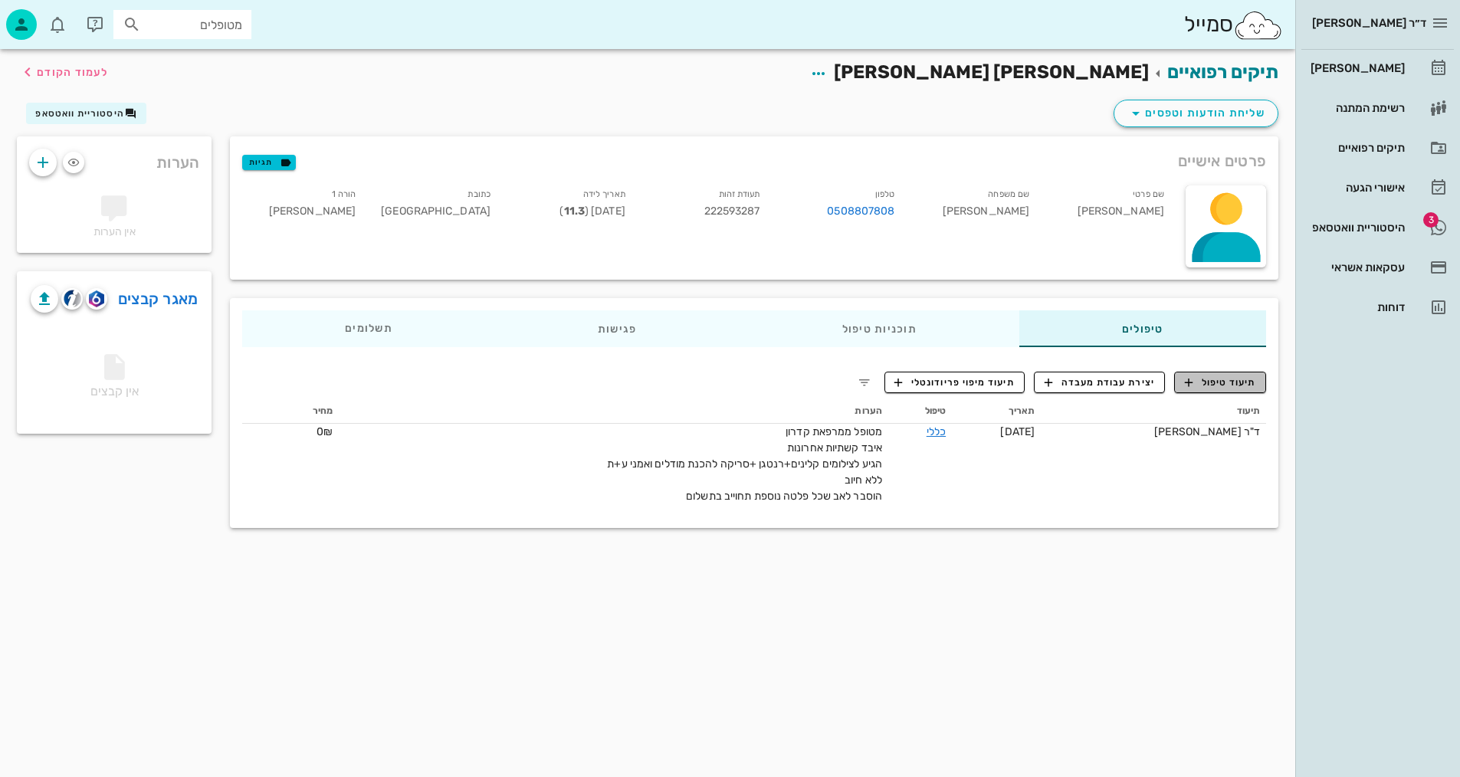
click at [1211, 389] on button "תיעוד טיפול" at bounding box center [1220, 382] width 92 height 21
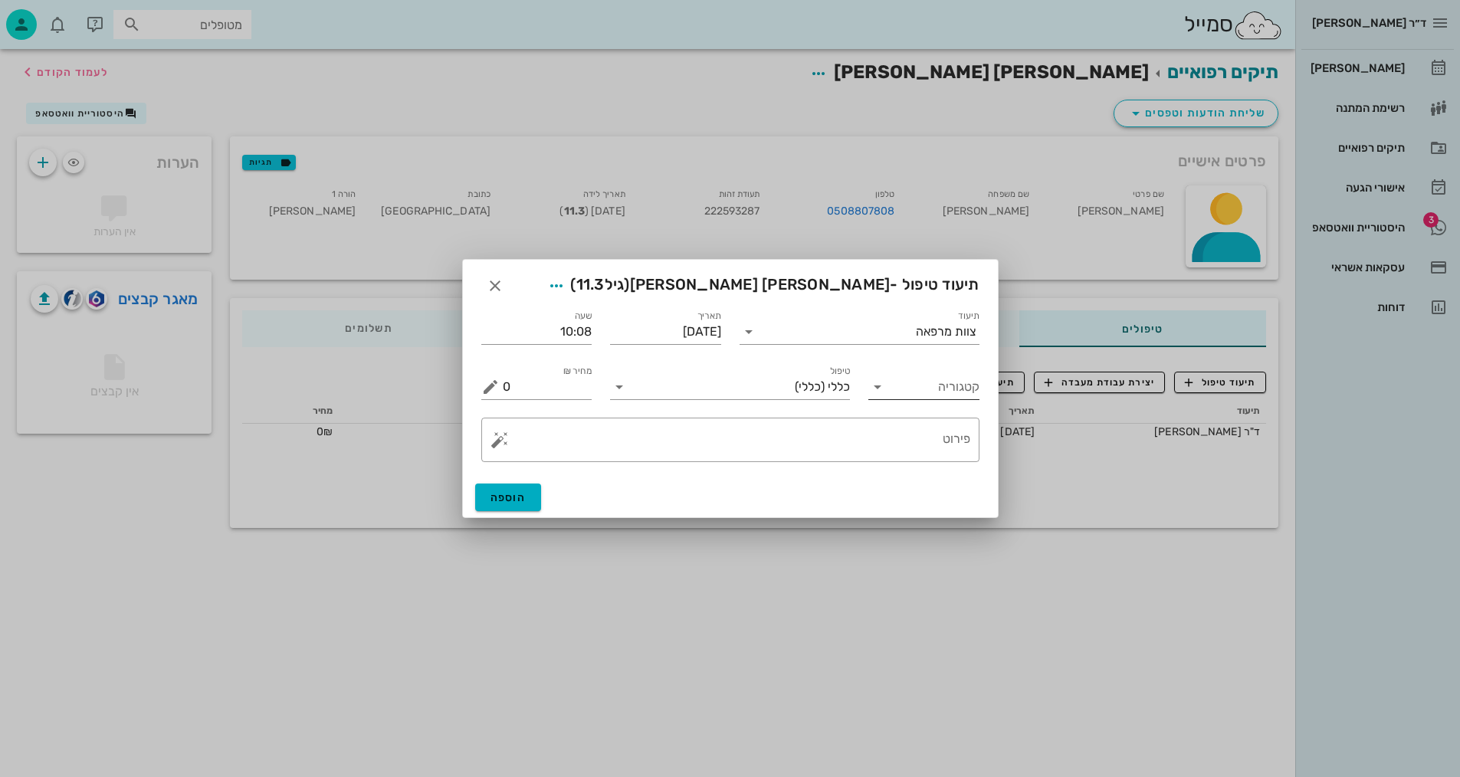
click at [954, 389] on input "קטגוריה" at bounding box center [936, 387] width 87 height 25
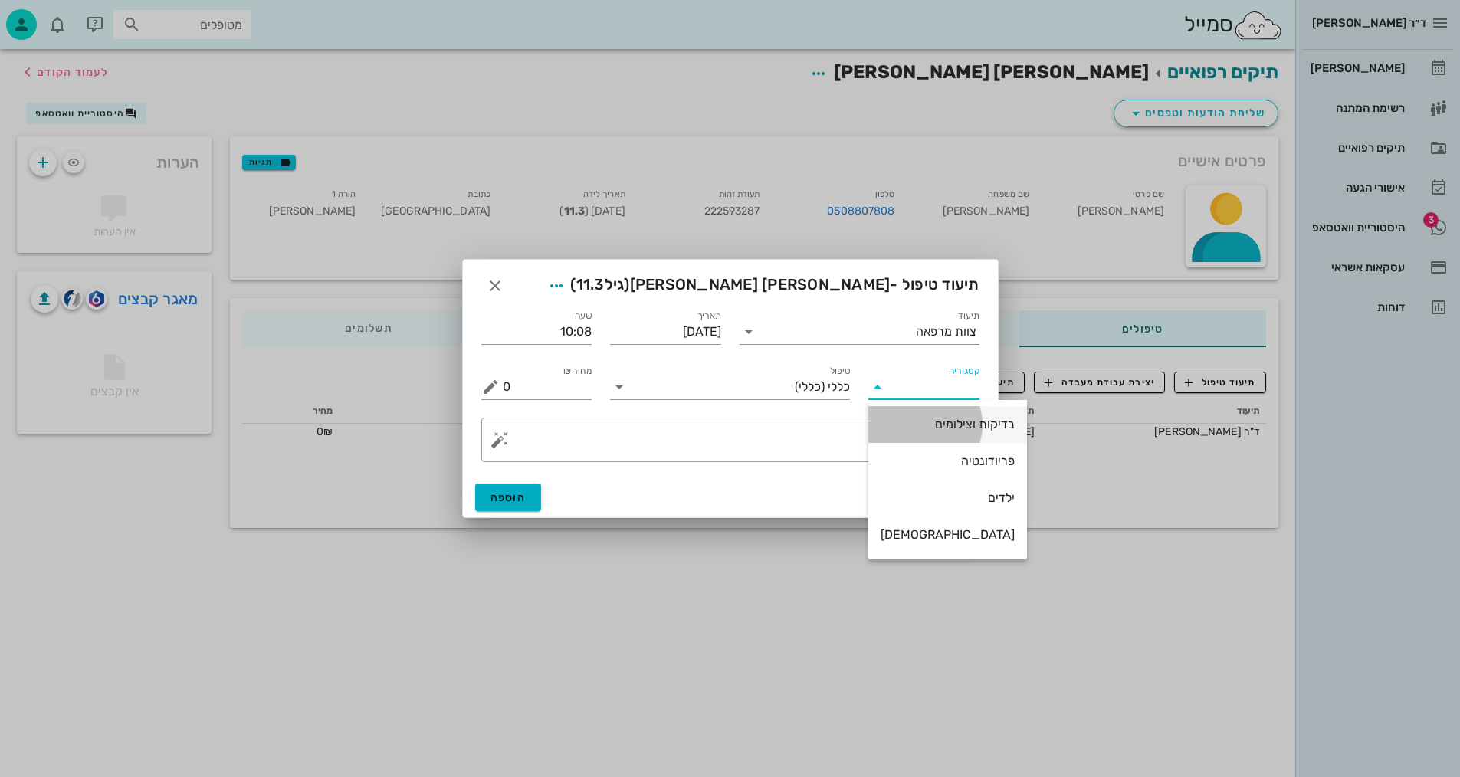
click at [943, 422] on div "בדיקות וצילומים" at bounding box center [948, 424] width 134 height 15
type input "בדיקות וצילומים"
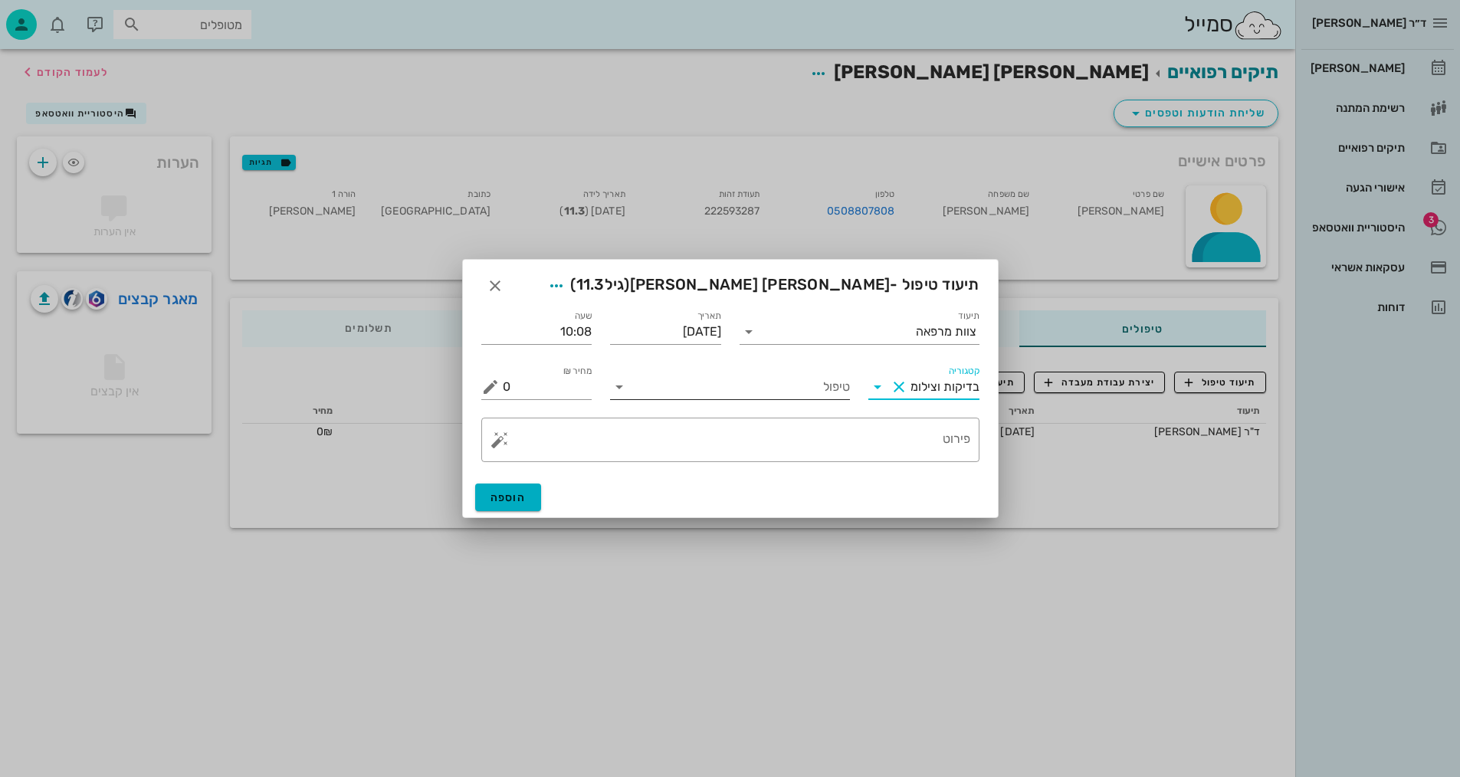
click at [836, 386] on input "טיפול" at bounding box center [741, 387] width 218 height 25
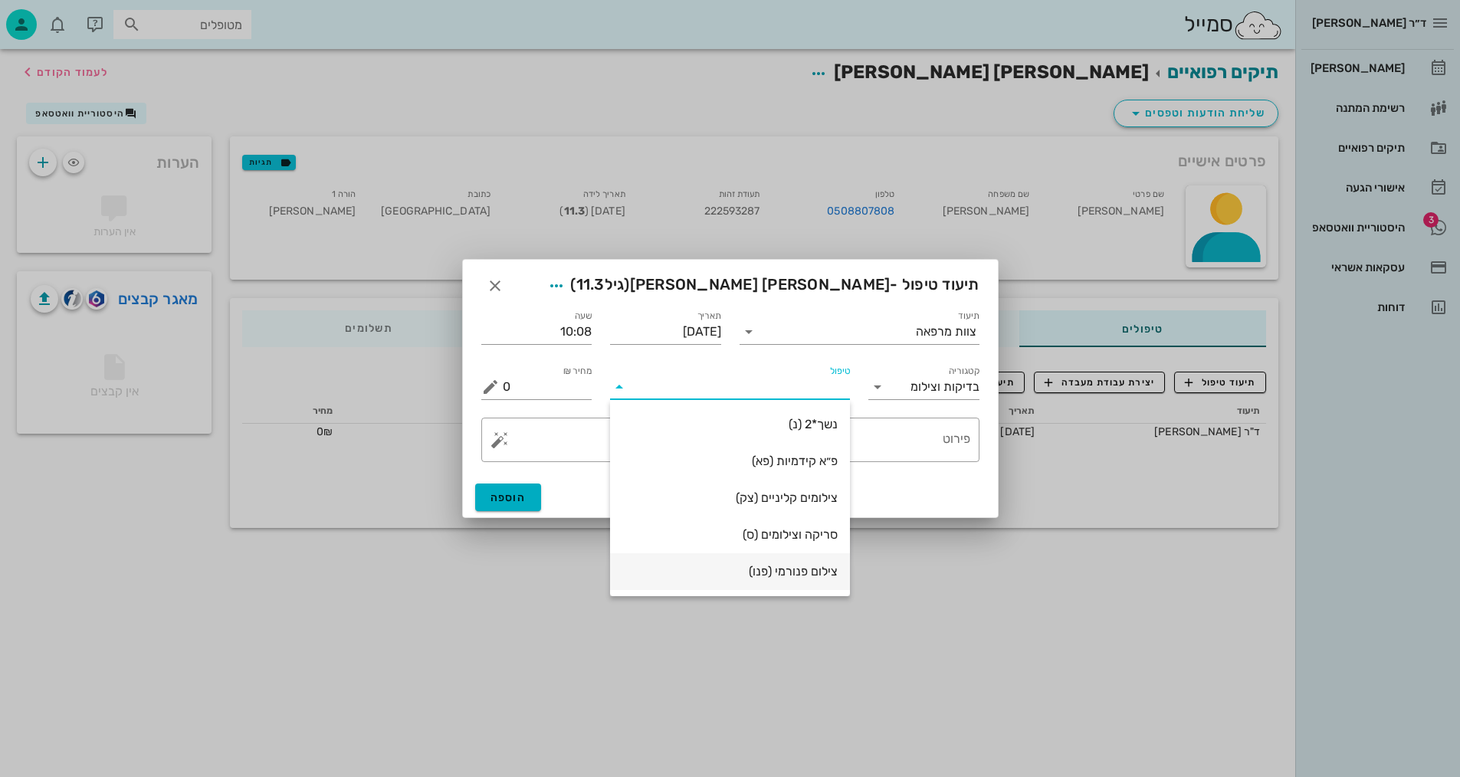
click at [809, 569] on div "צילום פנורמי (פנו)" at bounding box center [729, 571] width 215 height 15
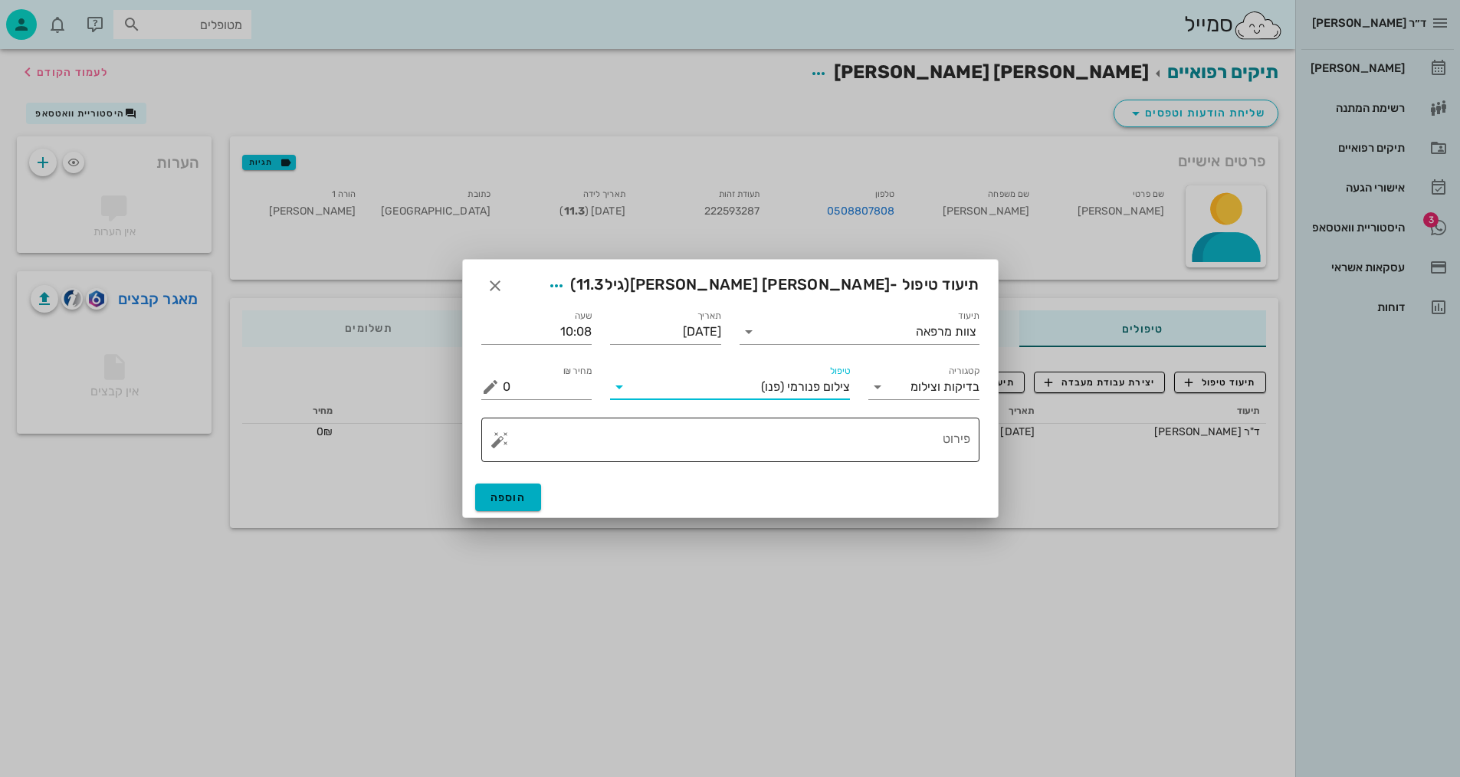
click at [911, 446] on textarea "פירוט" at bounding box center [737, 443] width 468 height 37
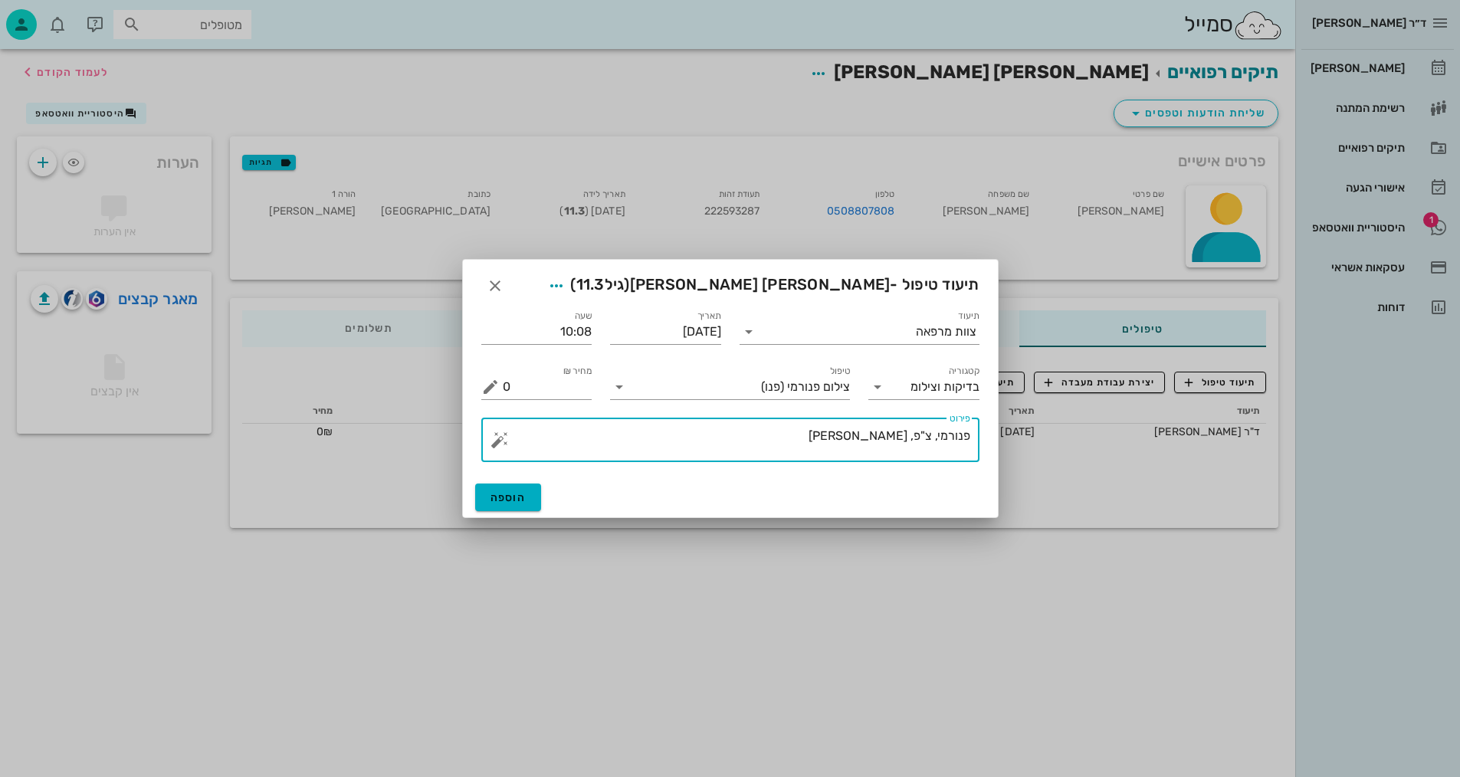
type textarea "פנורמי, צ"פ, [PERSON_NAME]"
drag, startPoint x: 507, startPoint y: 478, endPoint x: 510, endPoint y: 487, distance: 9.7
click at [508, 479] on div "הוספה" at bounding box center [730, 498] width 535 height 40
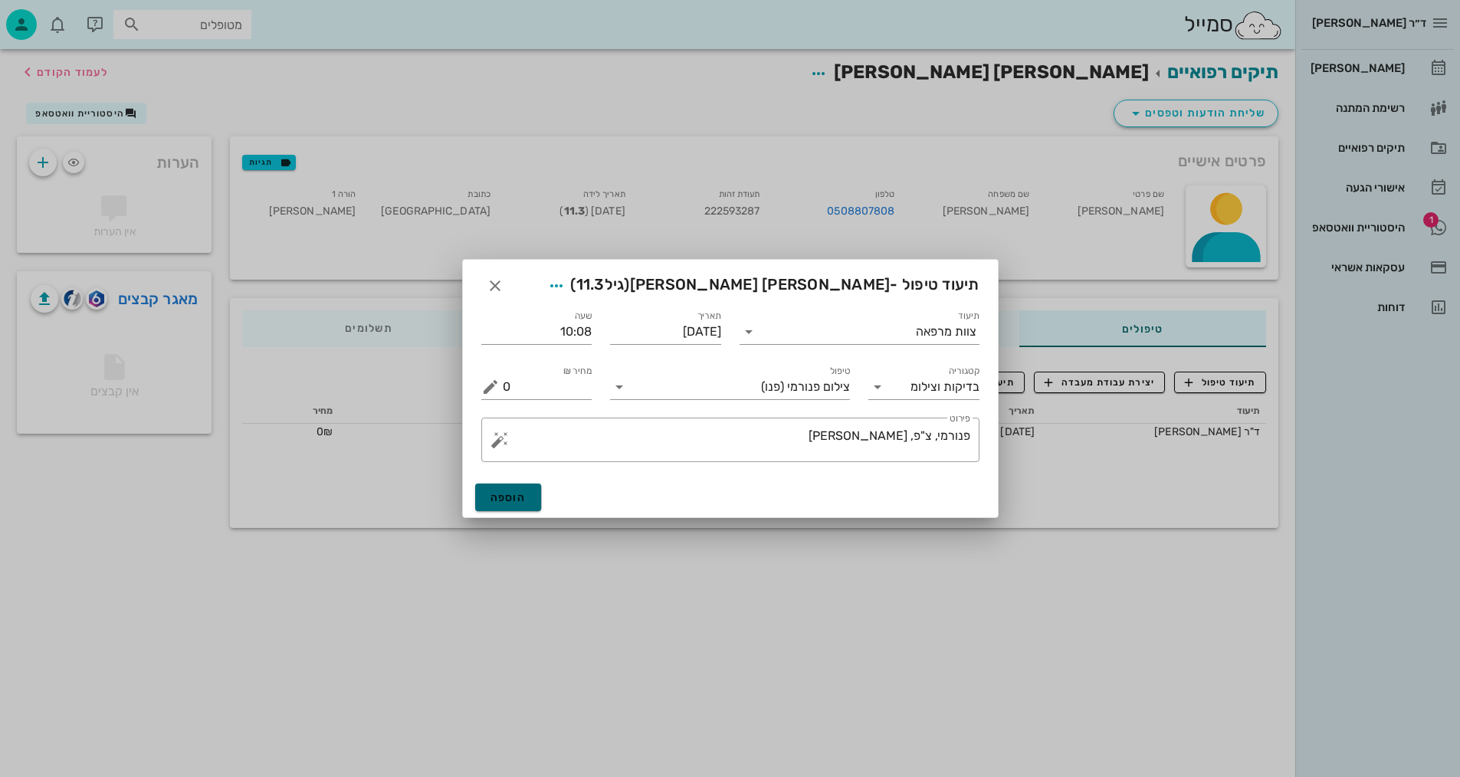
click at [511, 496] on span "הוספה" at bounding box center [509, 497] width 36 height 13
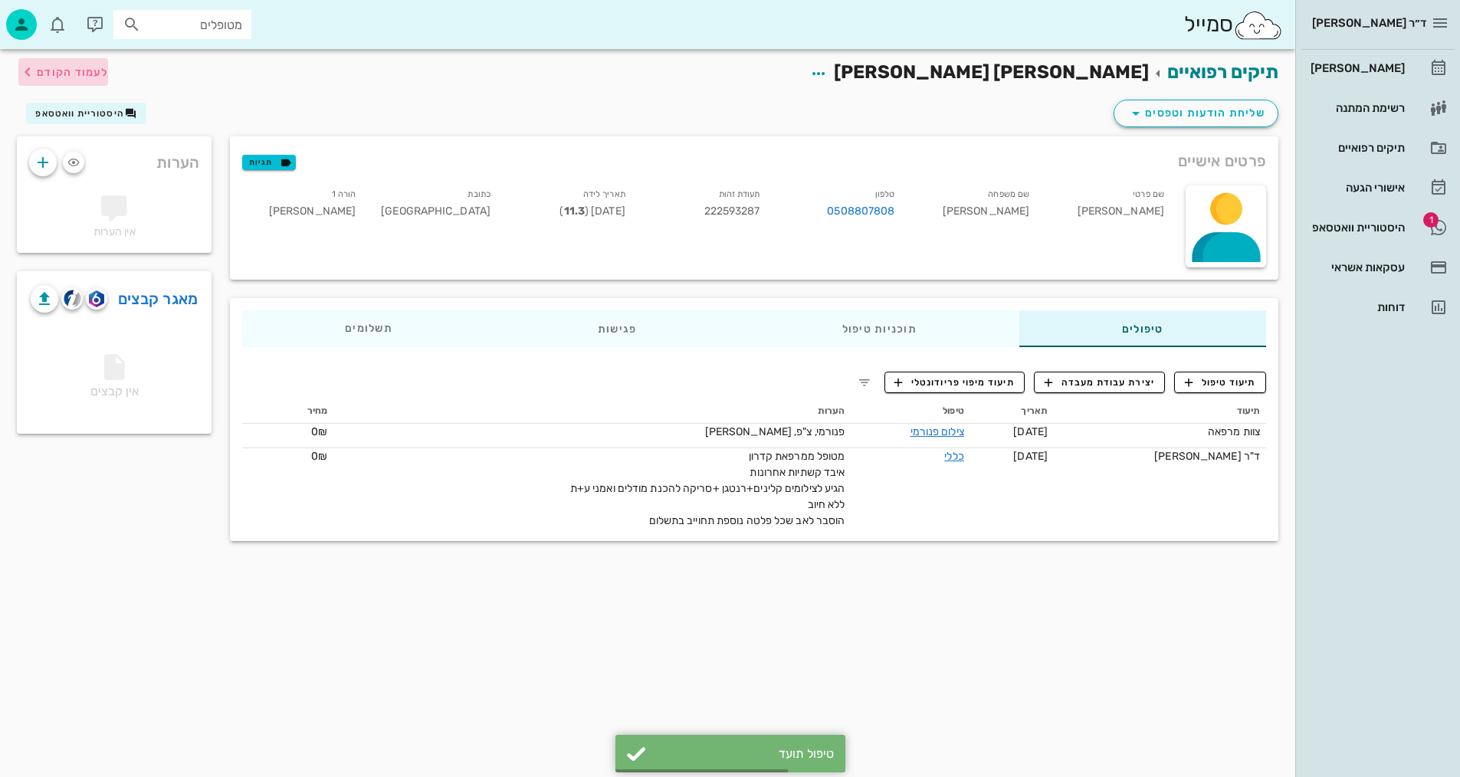
click at [84, 74] on span "לעמוד הקודם" at bounding box center [72, 72] width 71 height 13
